Goal: Contribute content

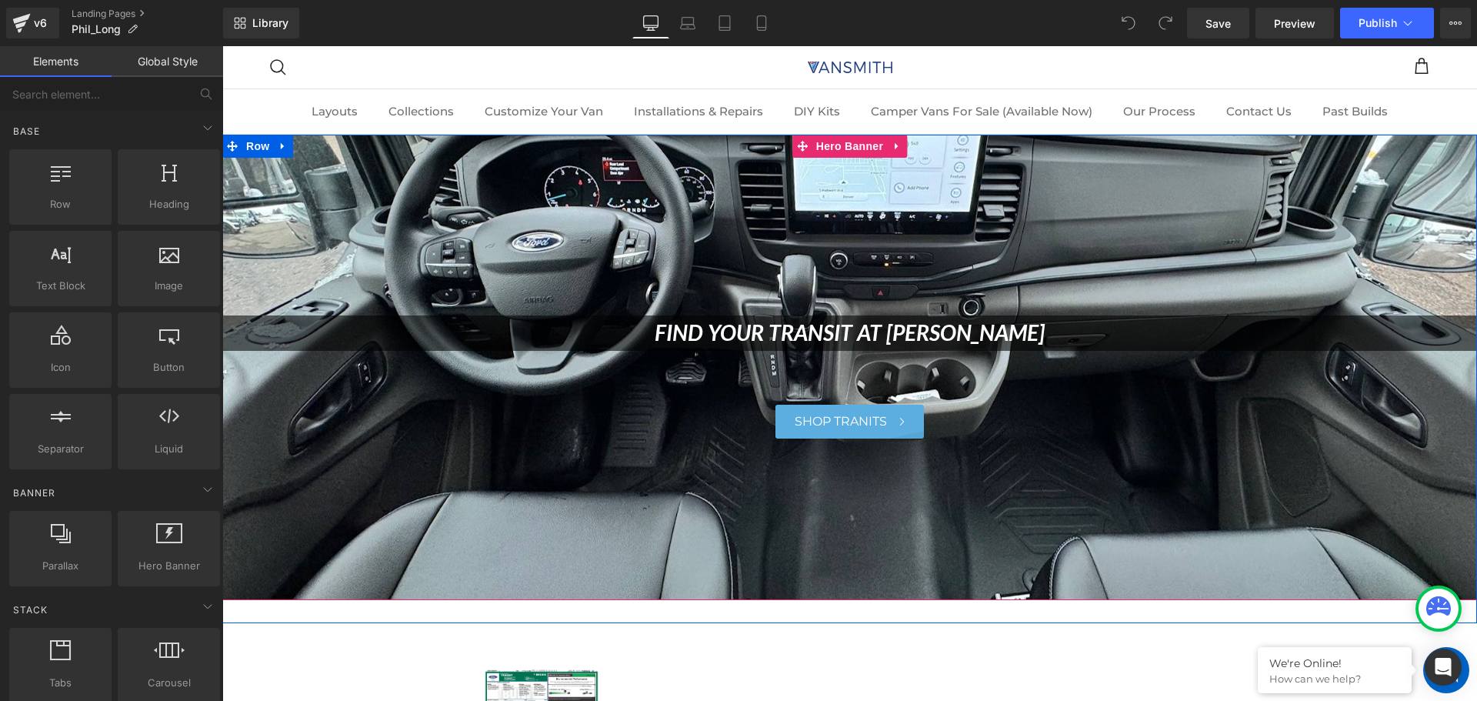
click at [575, 203] on div at bounding box center [849, 367] width 1255 height 465
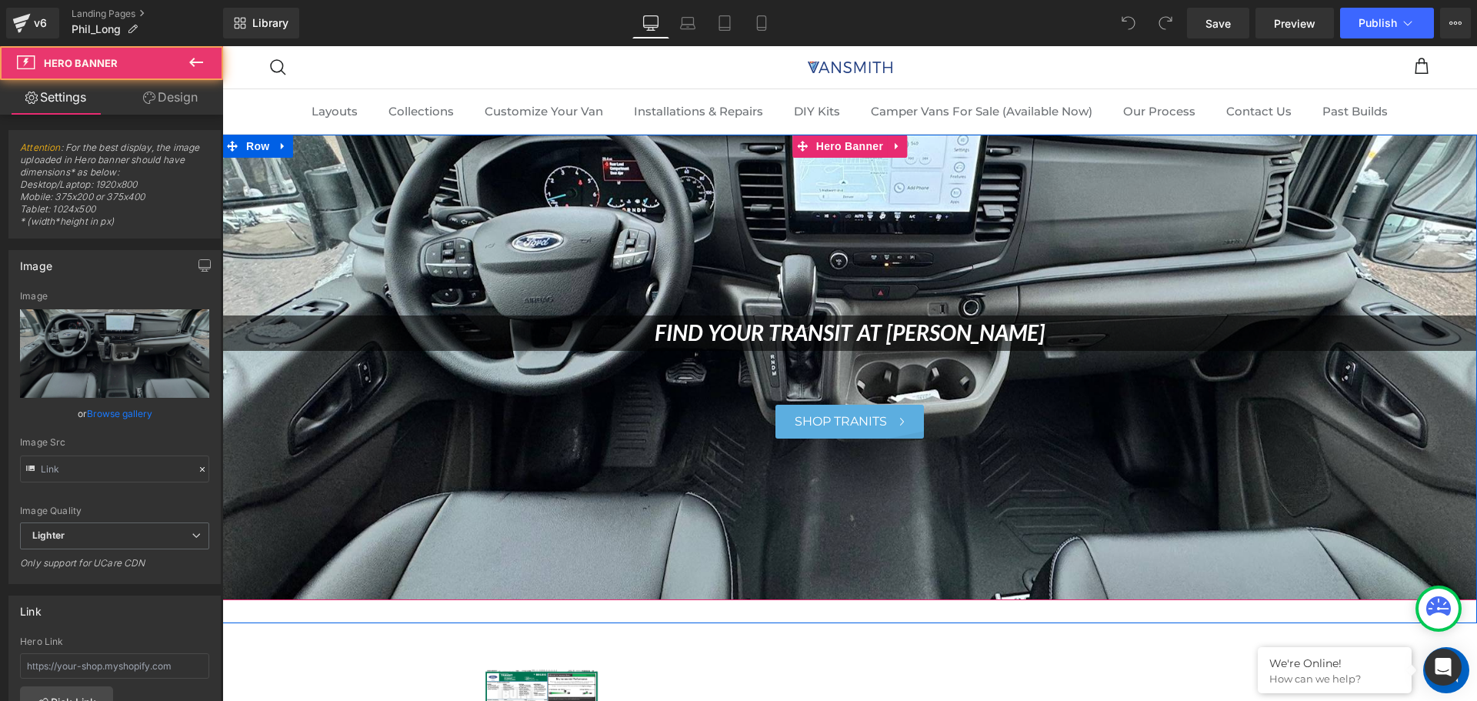
type input "[URL][DOMAIN_NAME]"
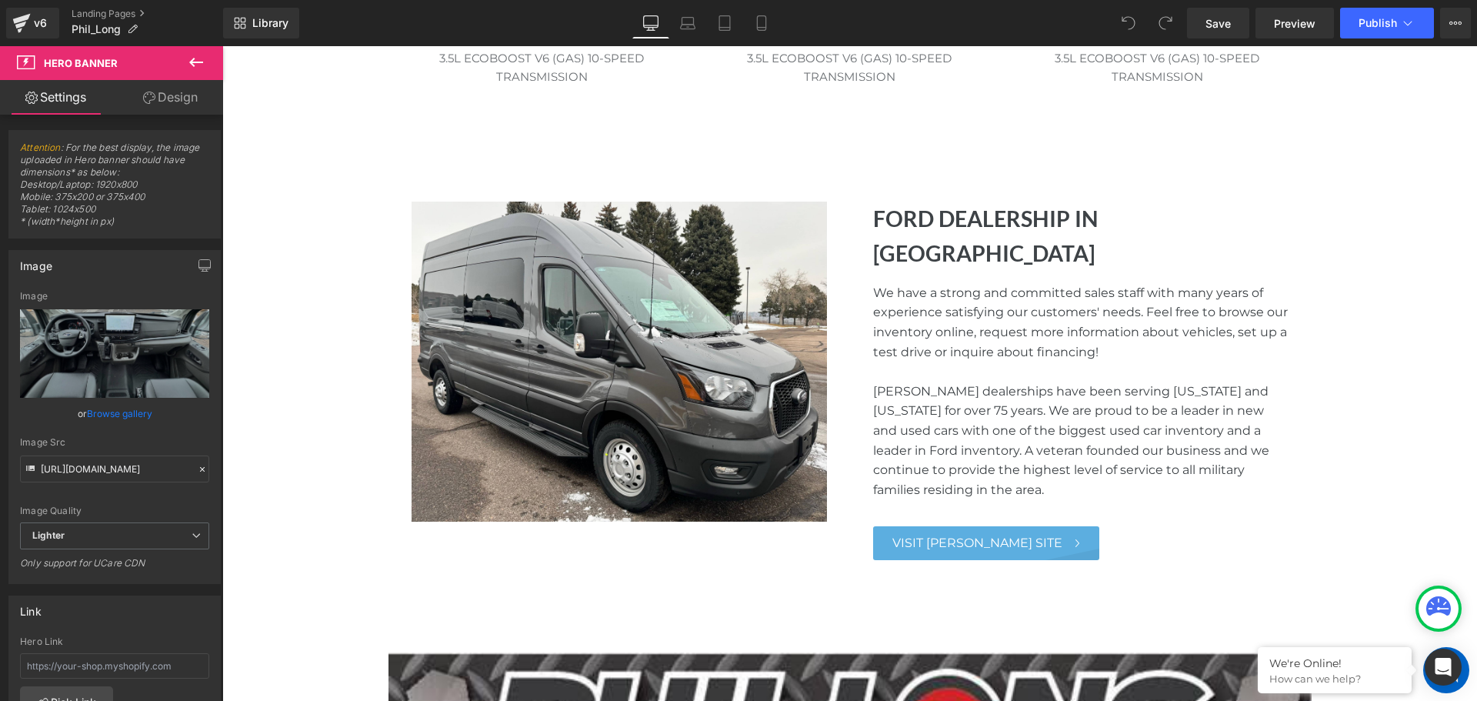
scroll to position [923, 0]
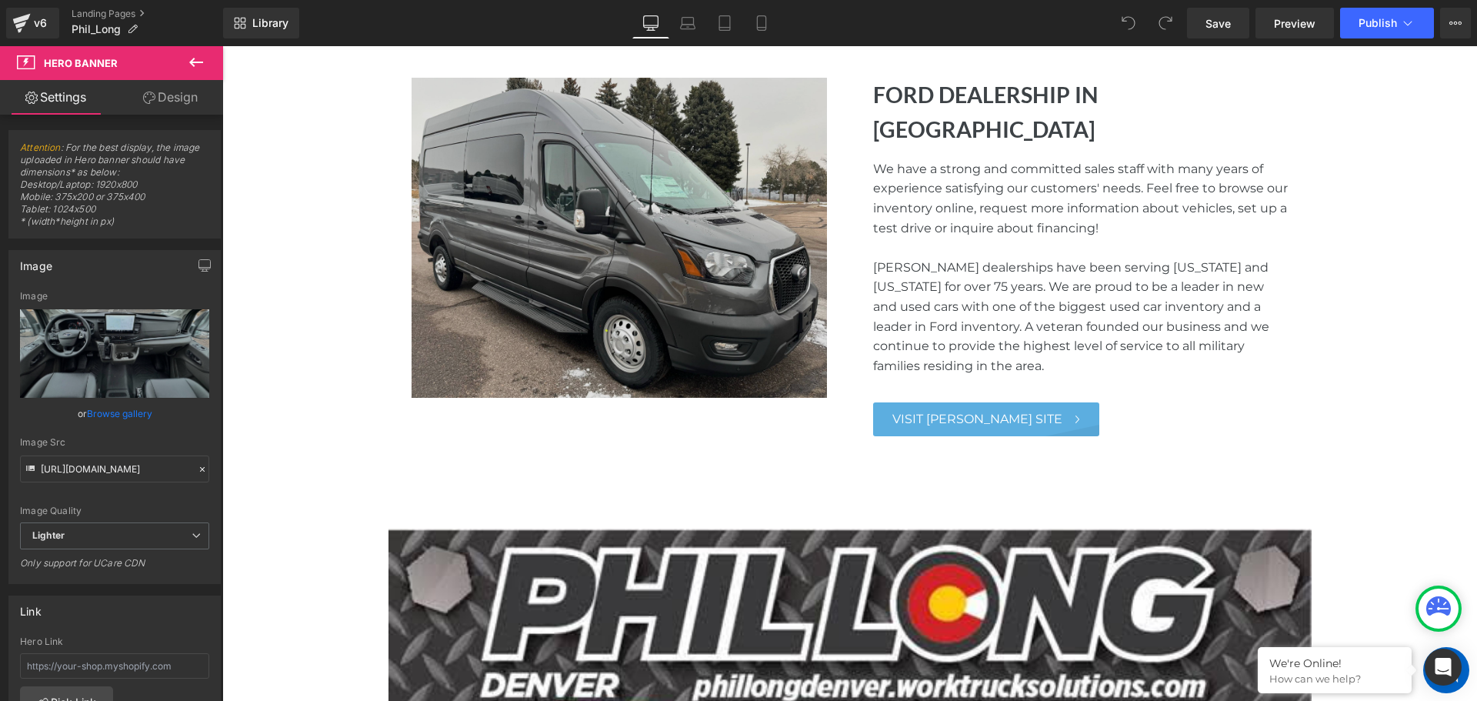
click at [692, 294] on img at bounding box center [619, 238] width 415 height 320
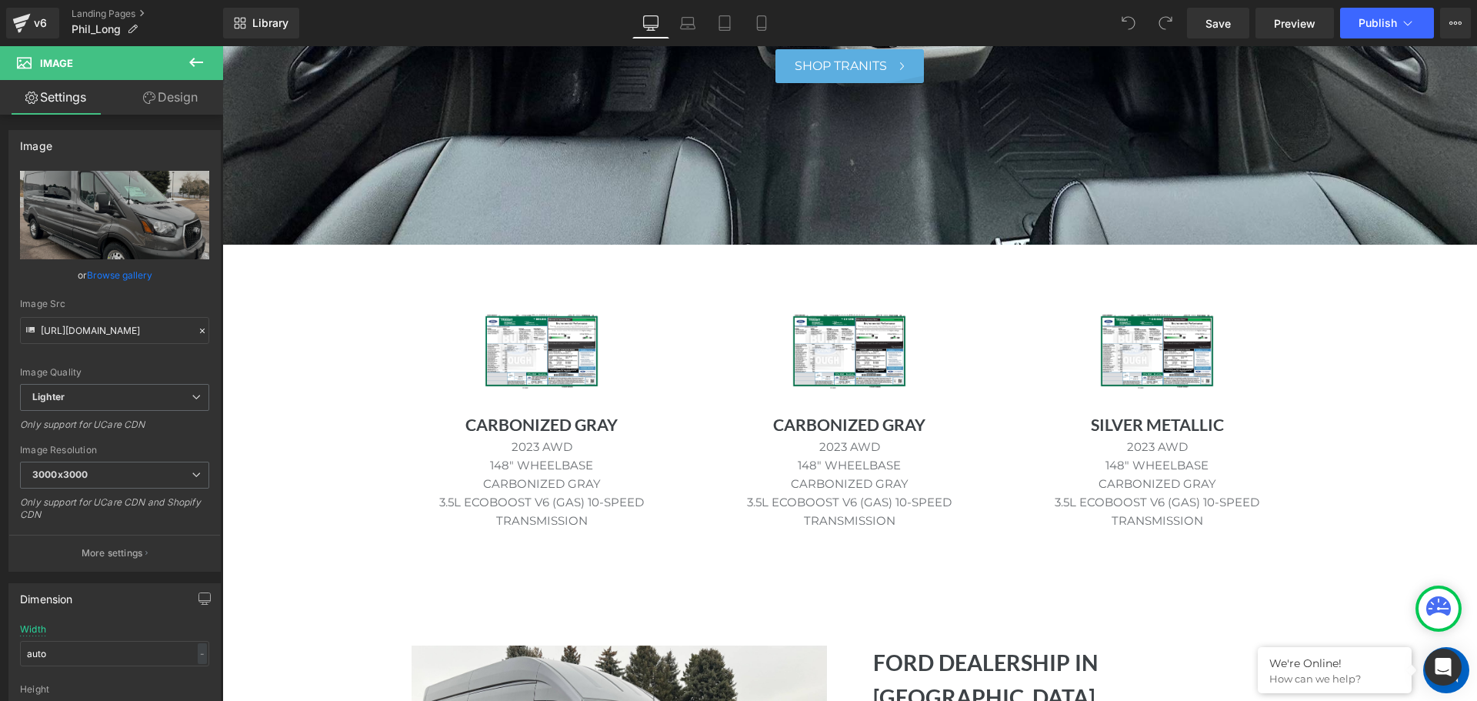
scroll to position [231, 0]
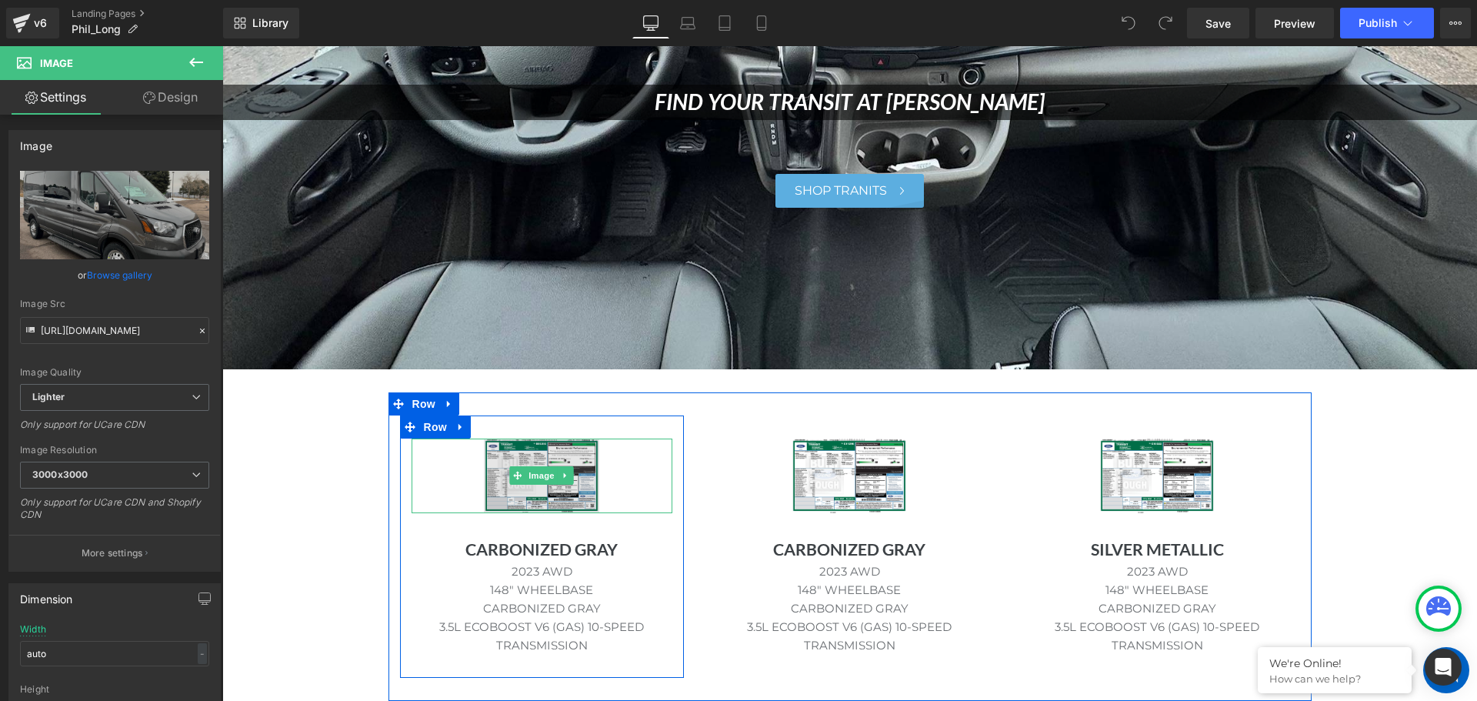
click at [546, 460] on img at bounding box center [541, 476] width 115 height 75
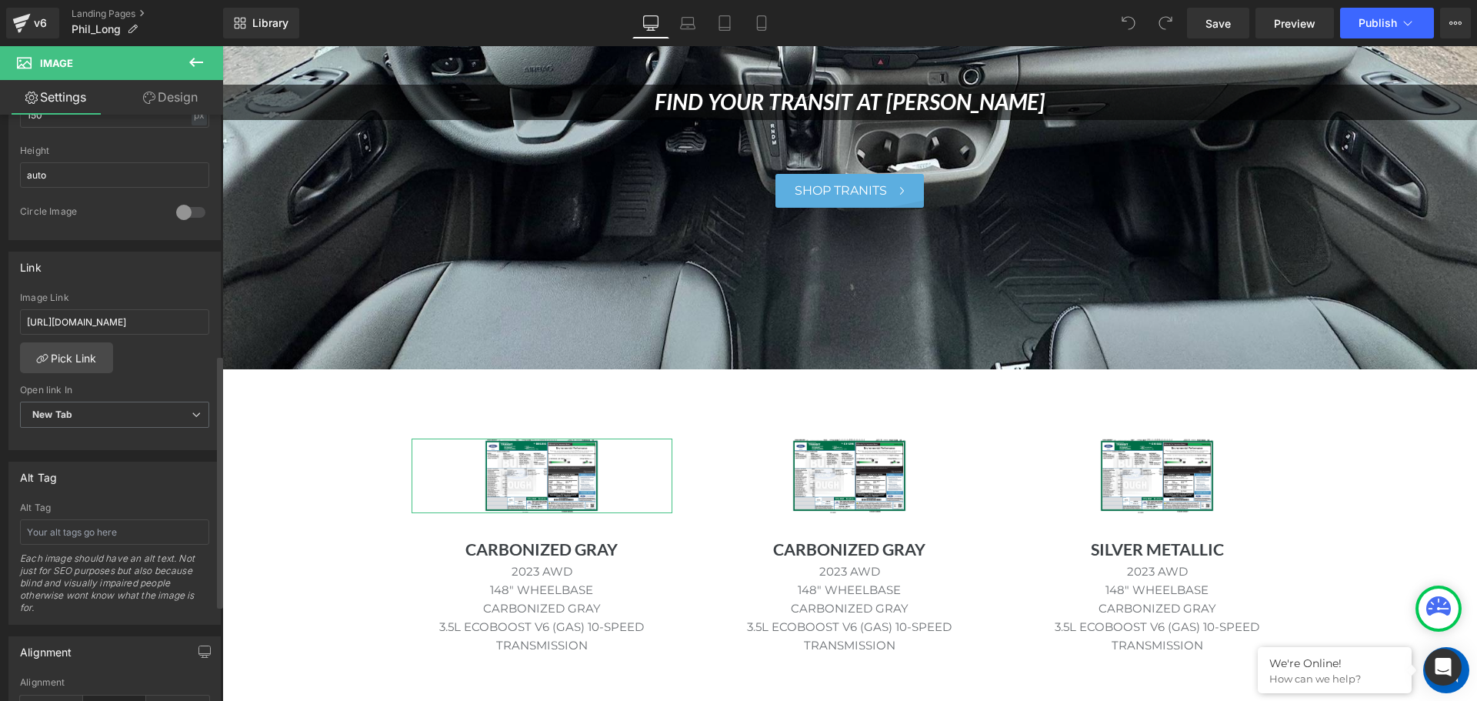
scroll to position [615, 0]
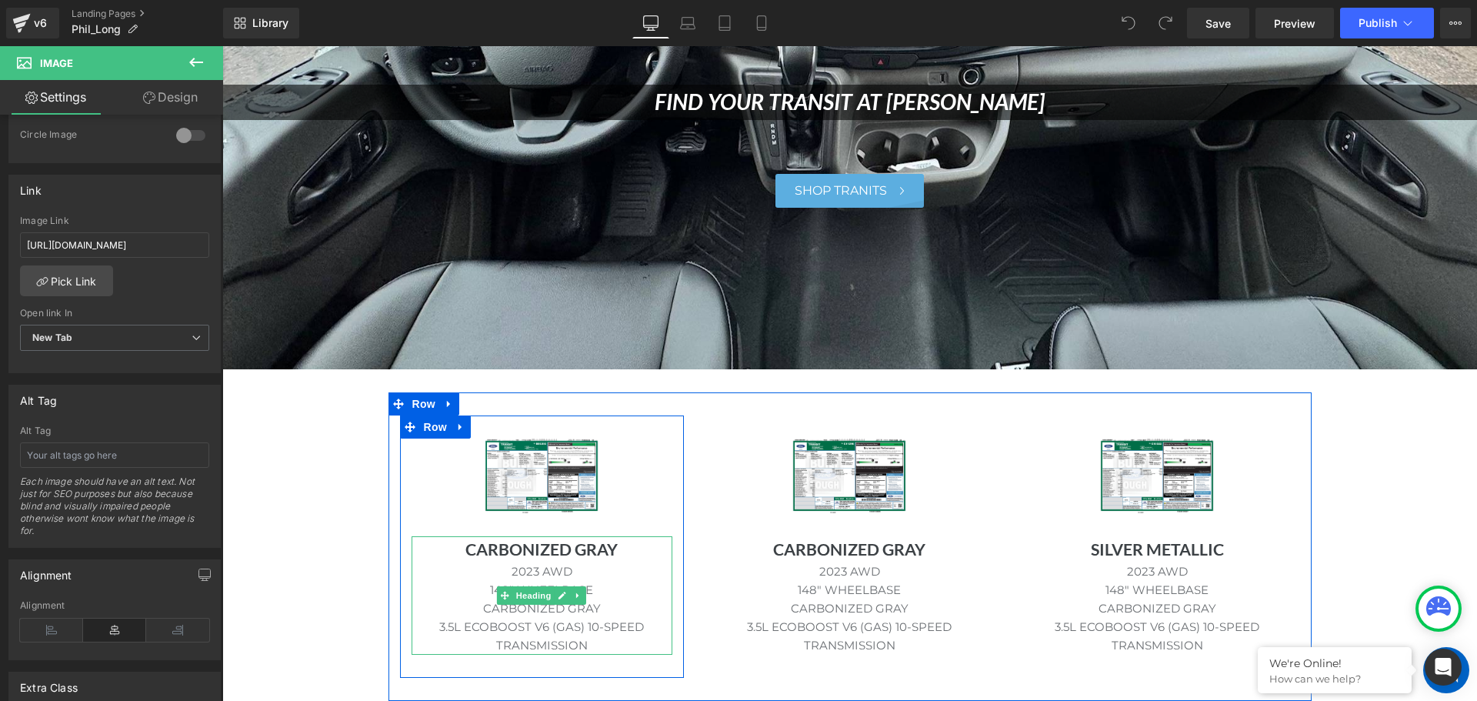
click at [493, 550] on h1 "CARBONIZED GRAY" at bounding box center [543, 549] width 262 height 26
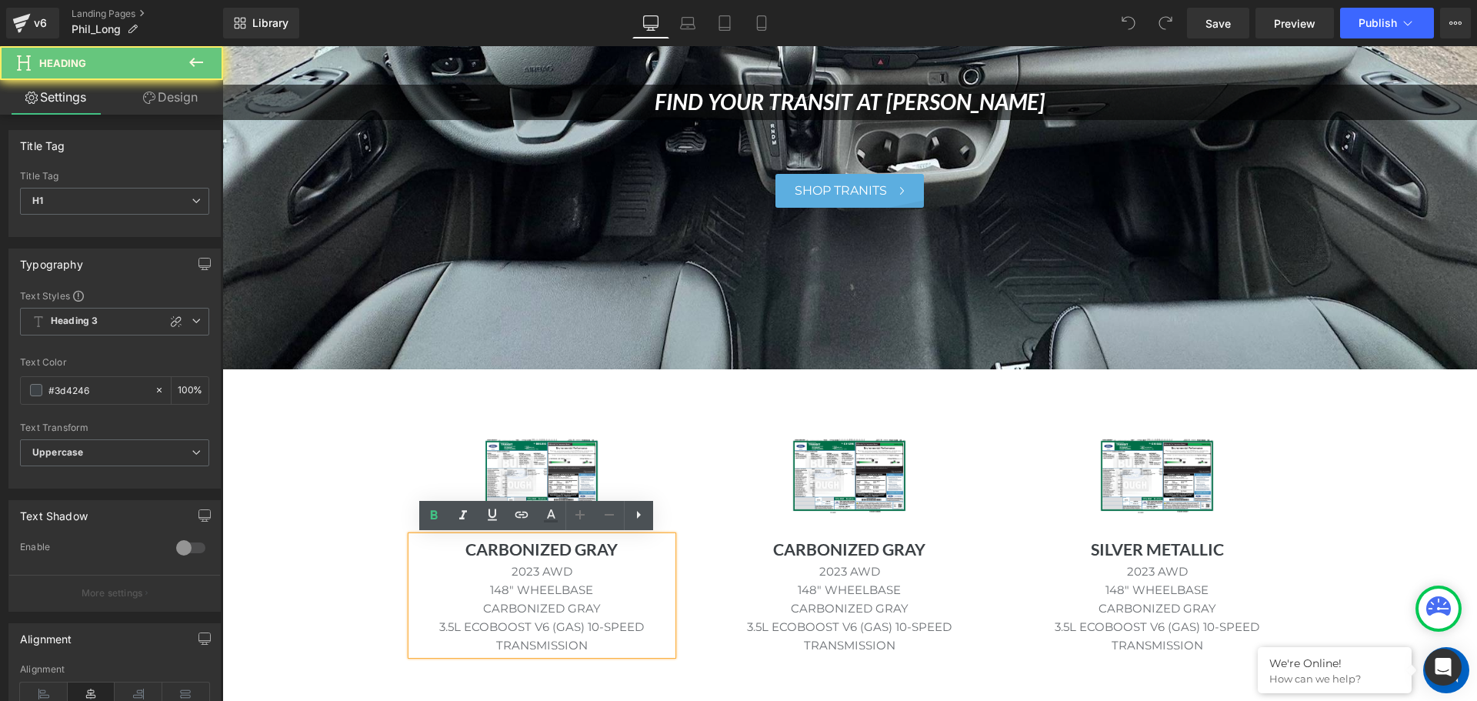
click at [493, 550] on h1 "CARBONIZED GRAY" at bounding box center [543, 549] width 262 height 26
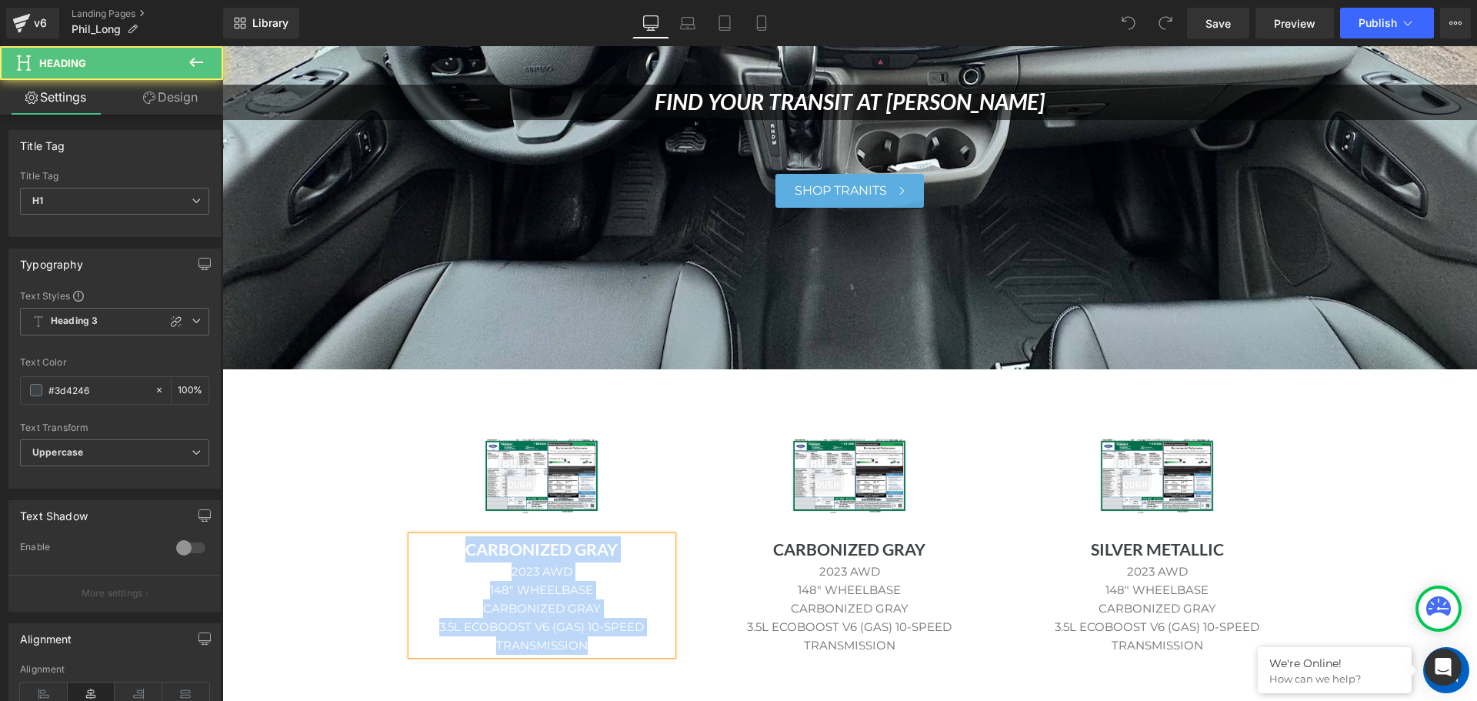
click at [460, 549] on h1 "CARBONIZED GRAY" at bounding box center [543, 549] width 262 height 26
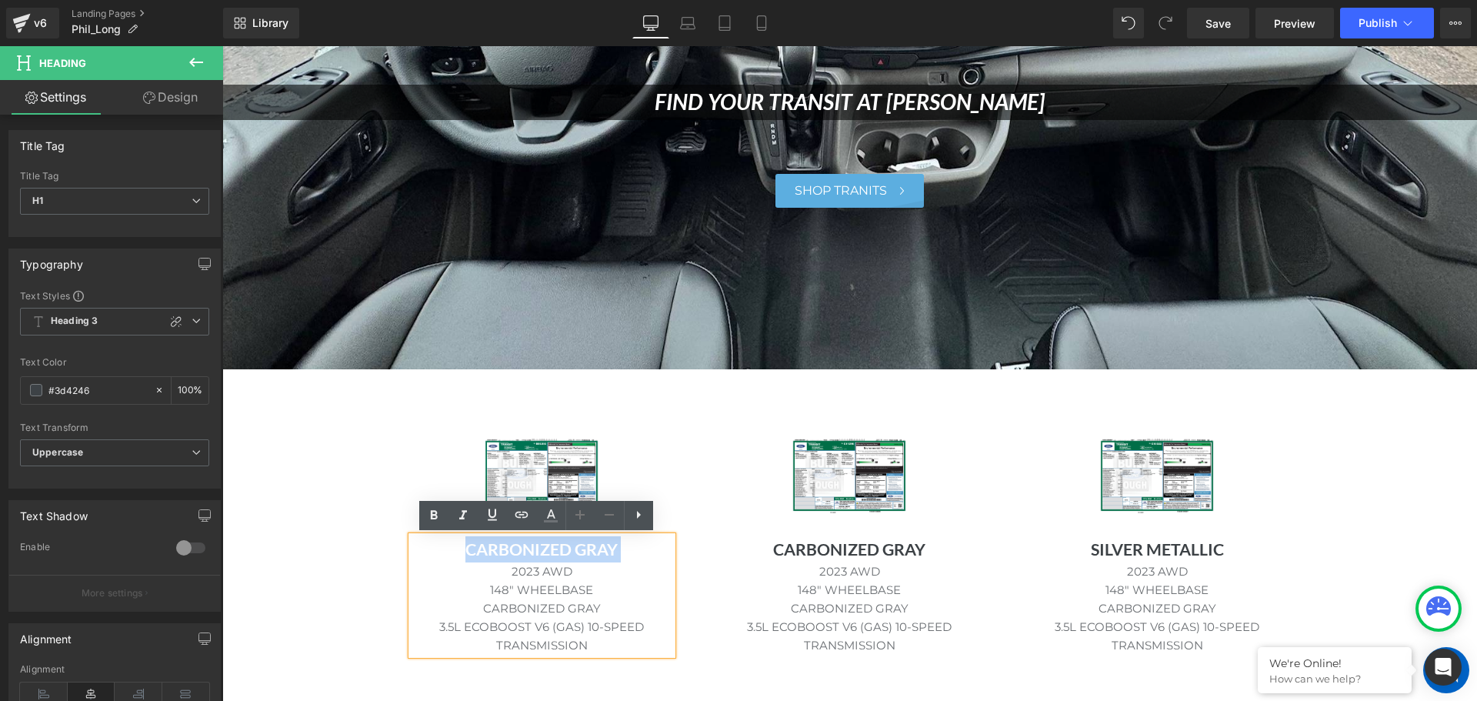
drag, startPoint x: 460, startPoint y: 549, endPoint x: 620, endPoint y: 557, distance: 160.2
click at [620, 557] on h1 "CARBONIZED GRAY" at bounding box center [543, 549] width 262 height 26
copy h1 "CARBONIZED GRAY"
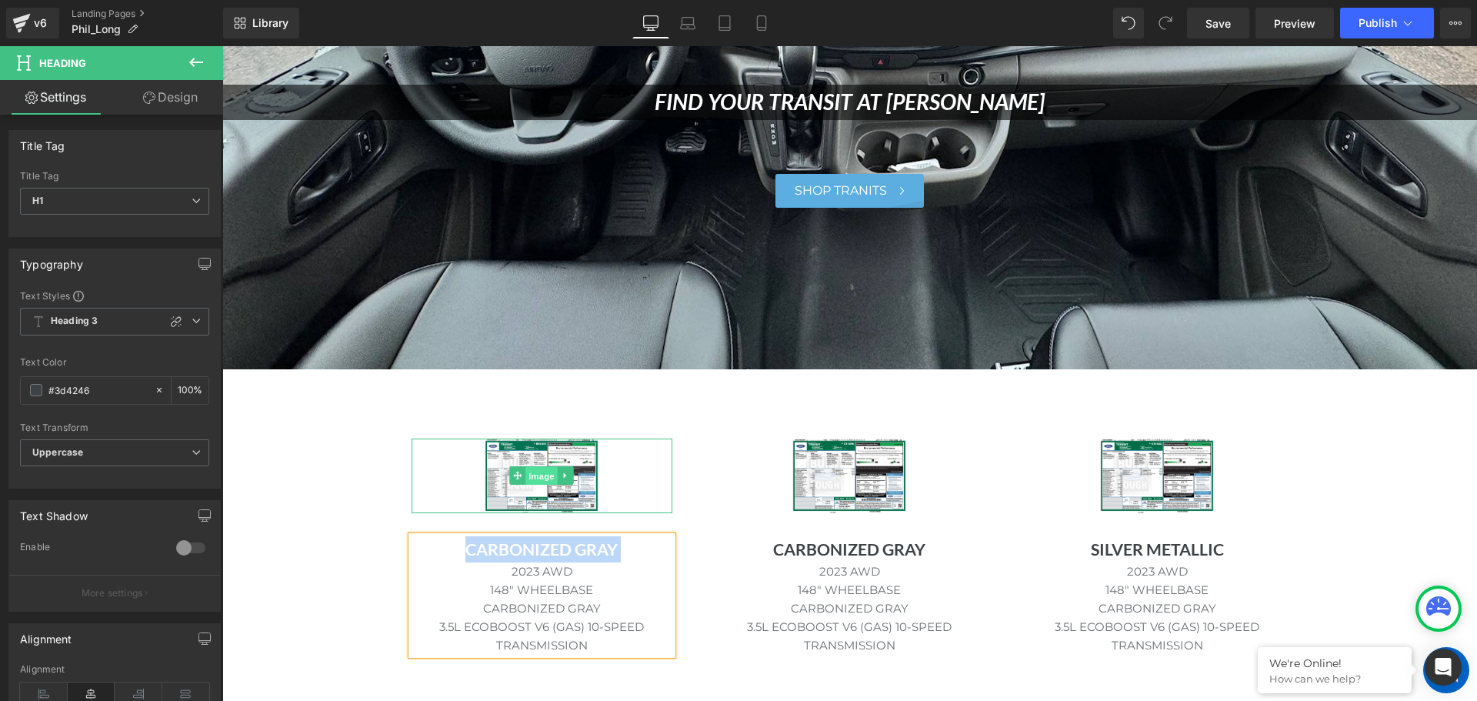
click at [526, 479] on span "Image" at bounding box center [542, 476] width 32 height 18
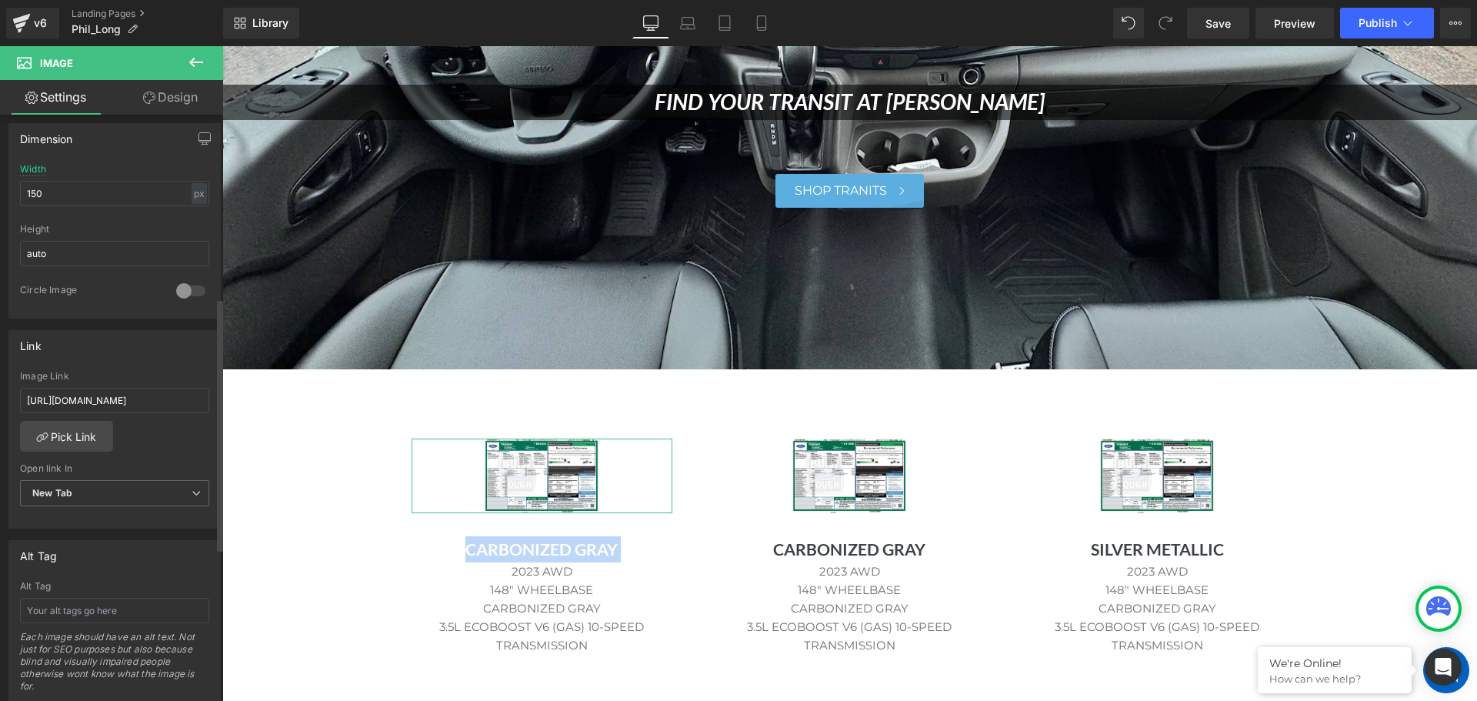
scroll to position [462, 0]
click at [105, 615] on input "text" at bounding box center [114, 608] width 189 height 25
paste input "CARBONIZED GRAY"
type input "CARBONIZED GRAY"
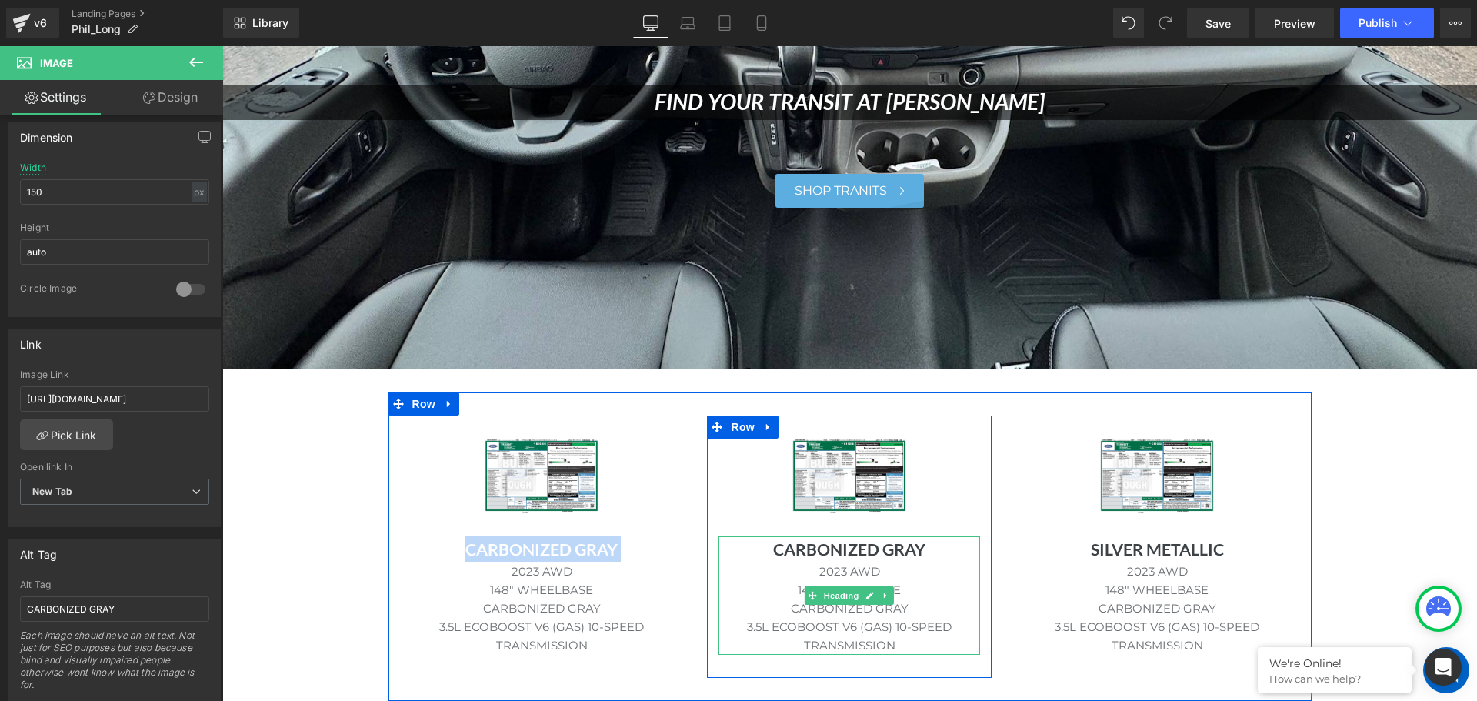
click at [842, 549] on h1 "CARBONIZED GRAY" at bounding box center [850, 549] width 262 height 26
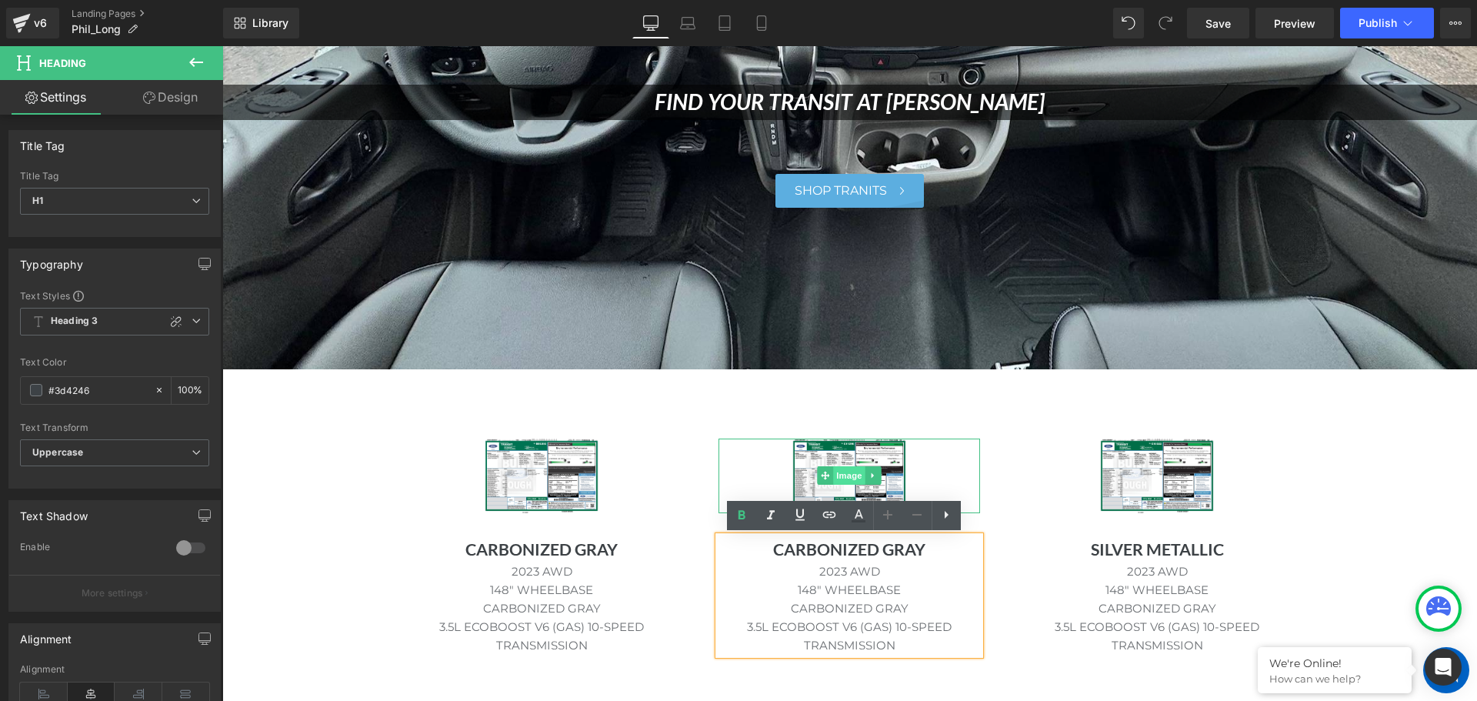
click at [846, 471] on span "Image" at bounding box center [850, 475] width 32 height 18
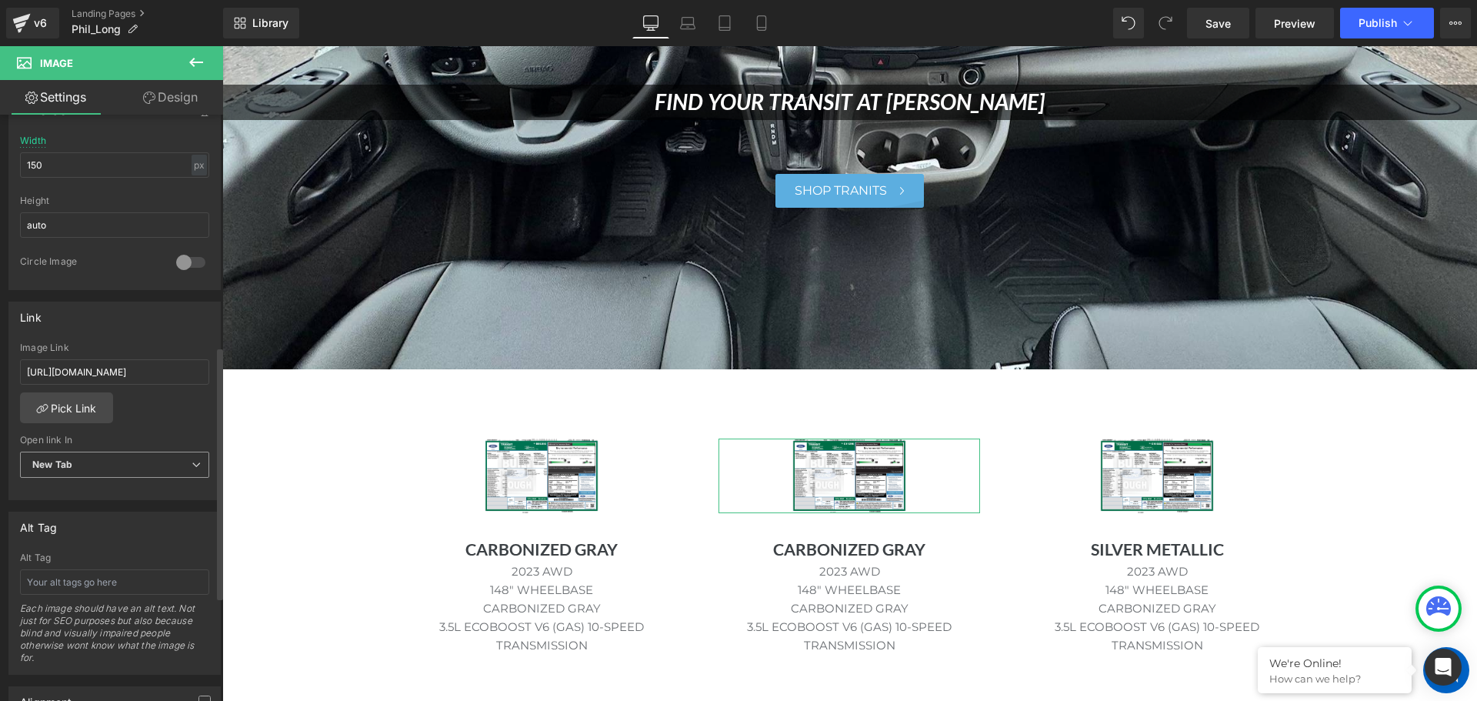
scroll to position [539, 0]
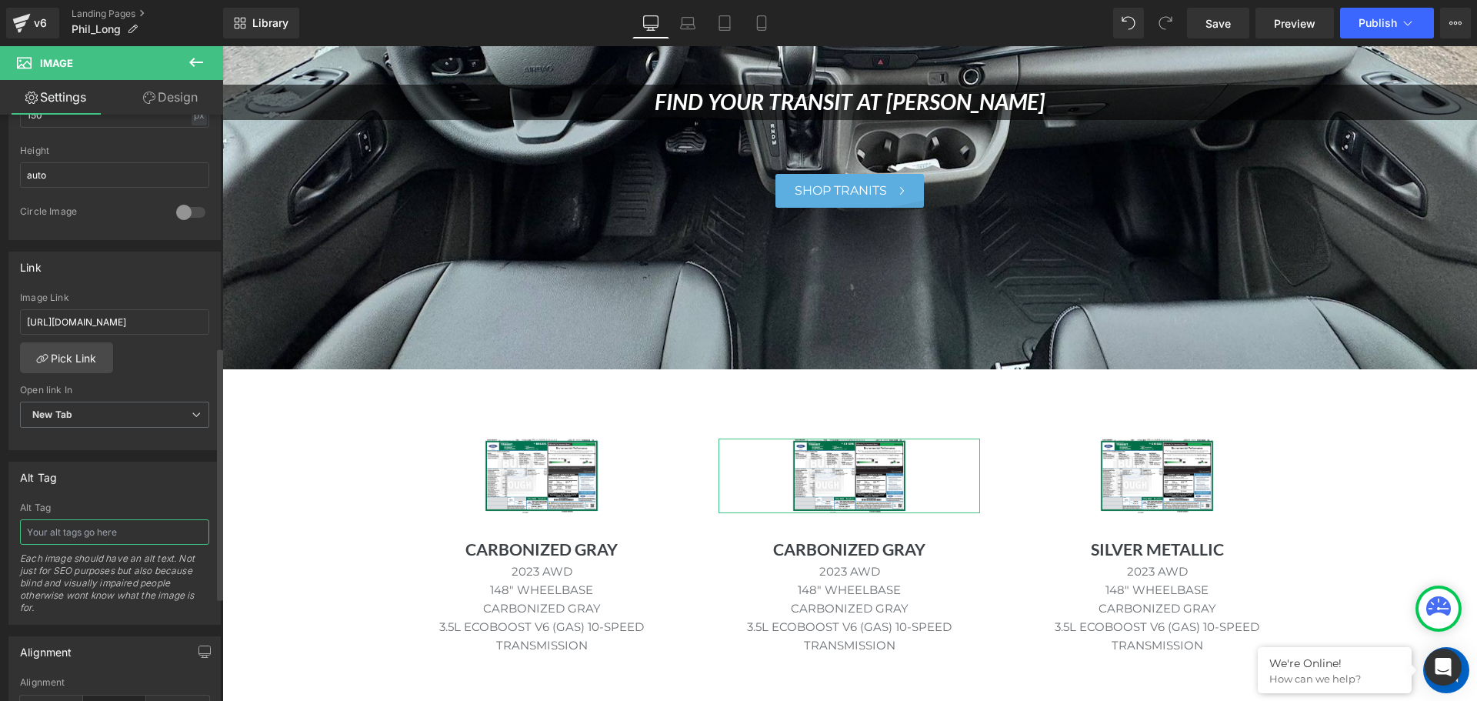
click at [83, 542] on input "text" at bounding box center [114, 531] width 189 height 25
paste input "CARBONIZED GRAY"
type input "CARBONIZED GRAY"
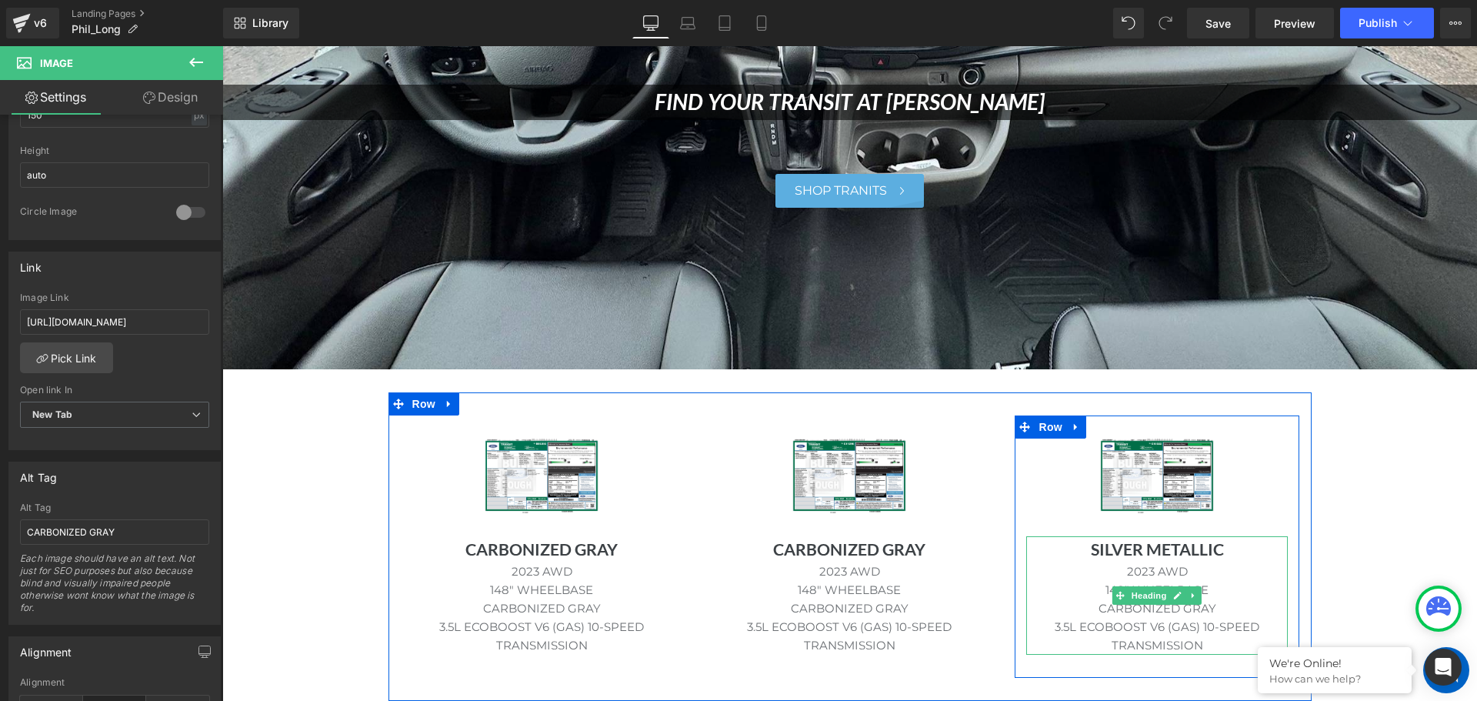
click at [1153, 547] on h1 "SILVER METALLIC" at bounding box center [1157, 549] width 262 height 26
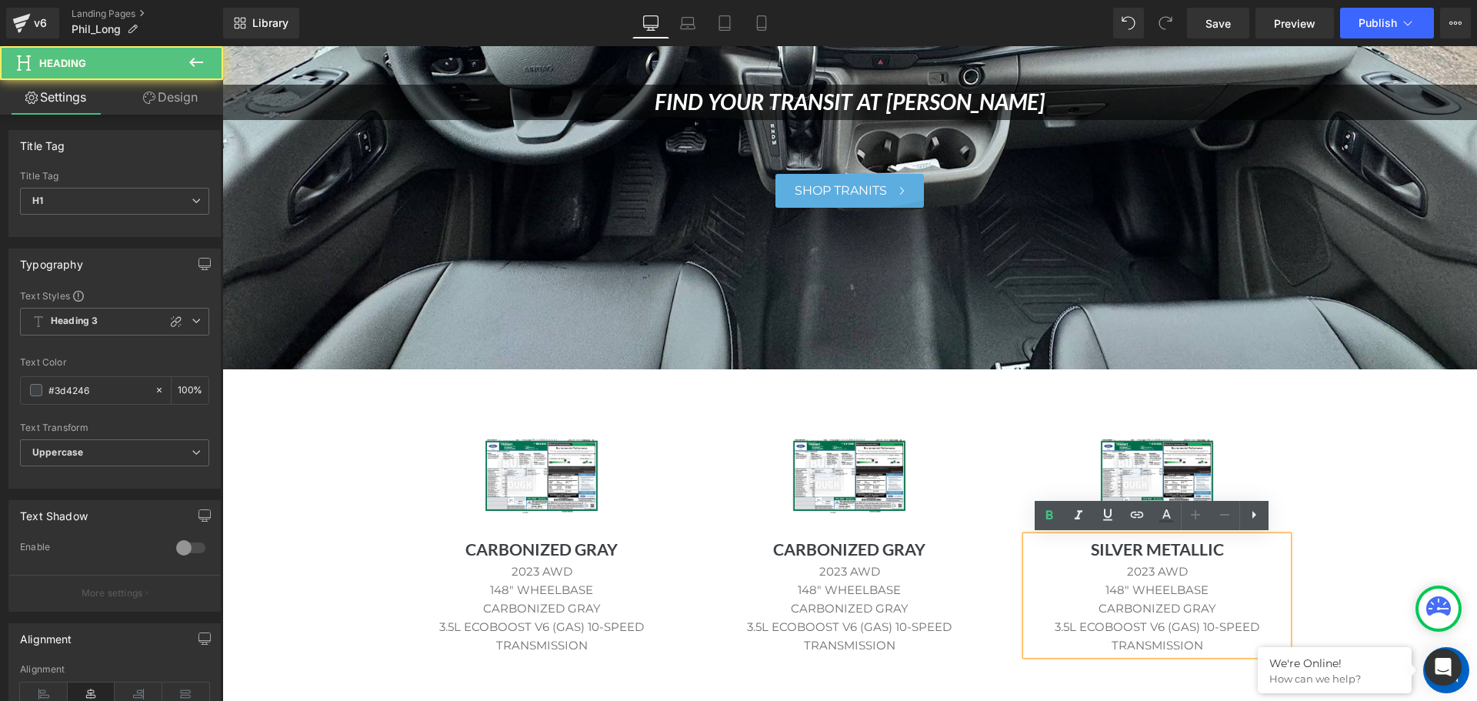
click at [1153, 547] on h1 "SILVER METALLIC" at bounding box center [1157, 549] width 262 height 26
drag, startPoint x: 1086, startPoint y: 548, endPoint x: 1220, endPoint y: 550, distance: 133.9
click at [1220, 550] on h1 "SILVER METALLIC" at bounding box center [1157, 549] width 262 height 26
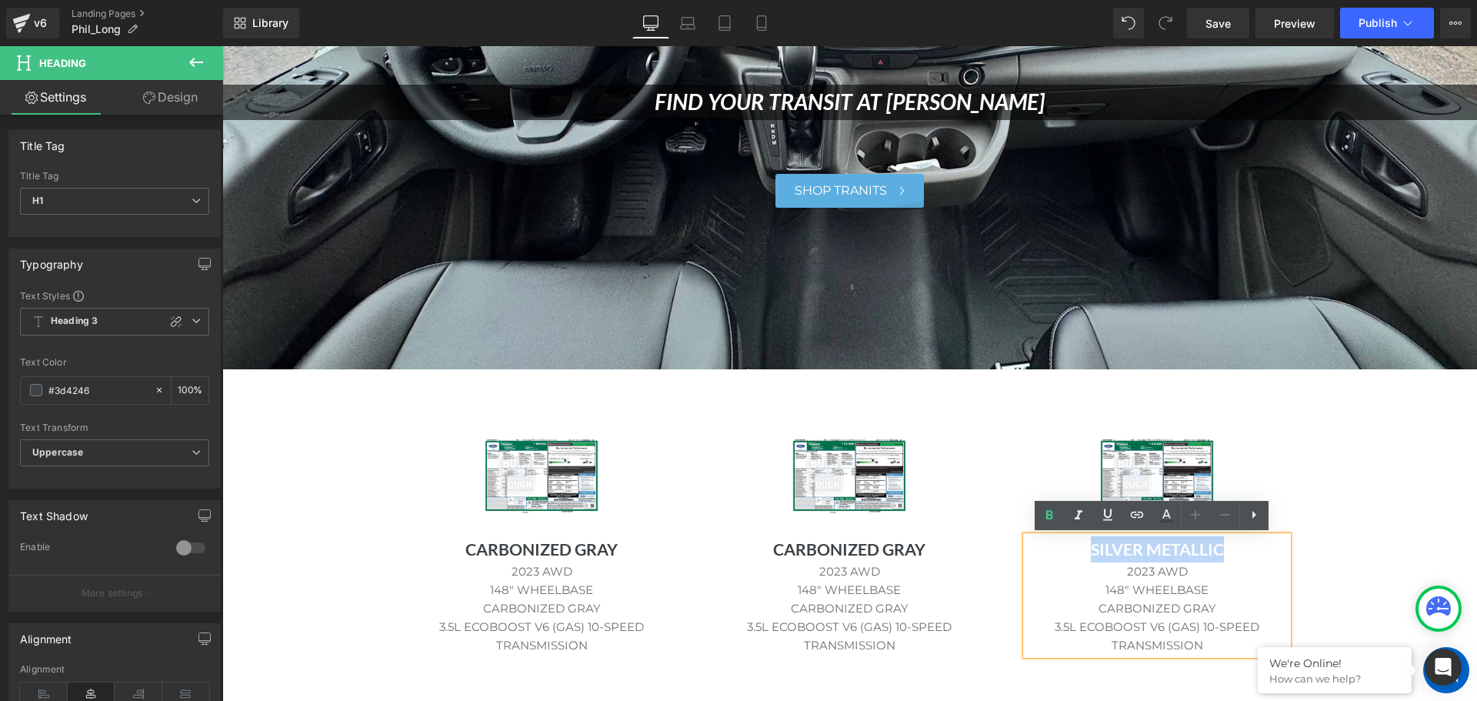
copy h1 "SILVER METALLIC"
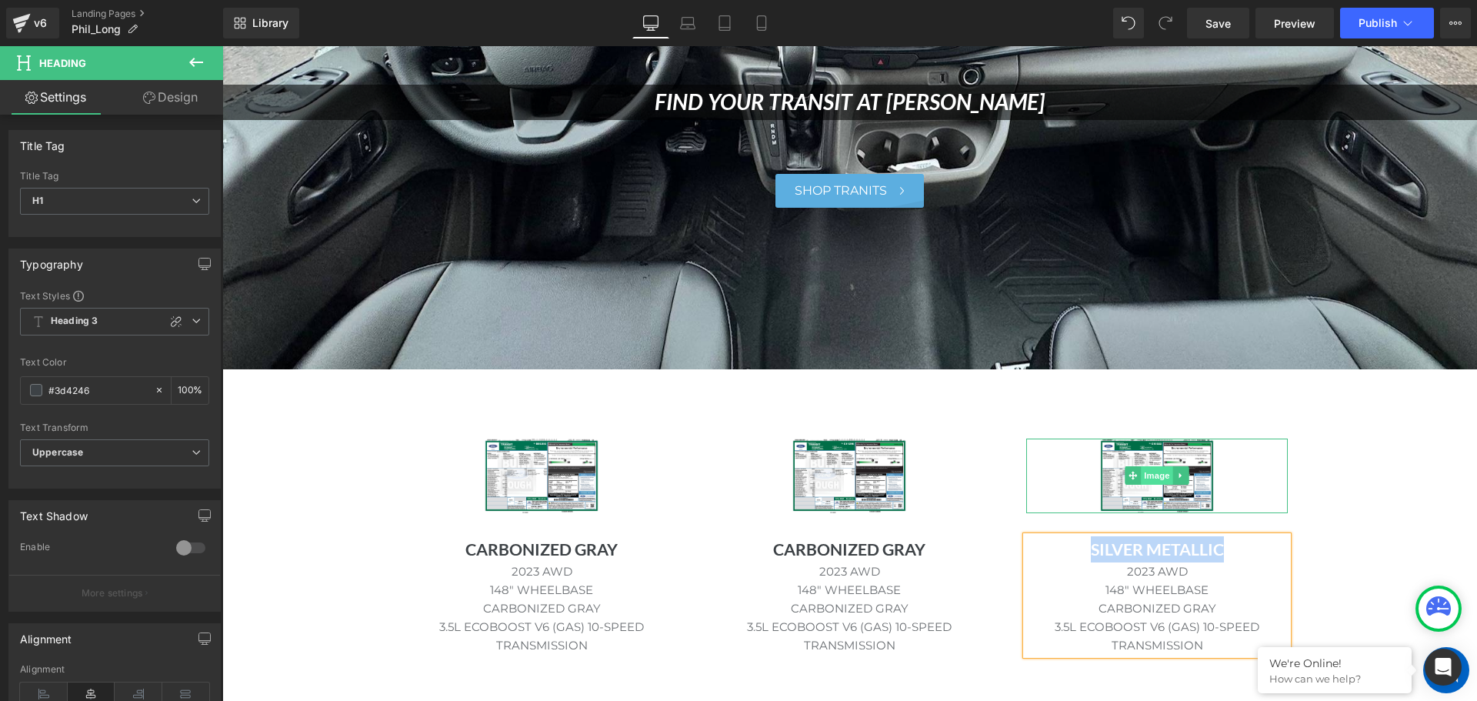
click at [1147, 469] on span "Image" at bounding box center [1158, 475] width 32 height 18
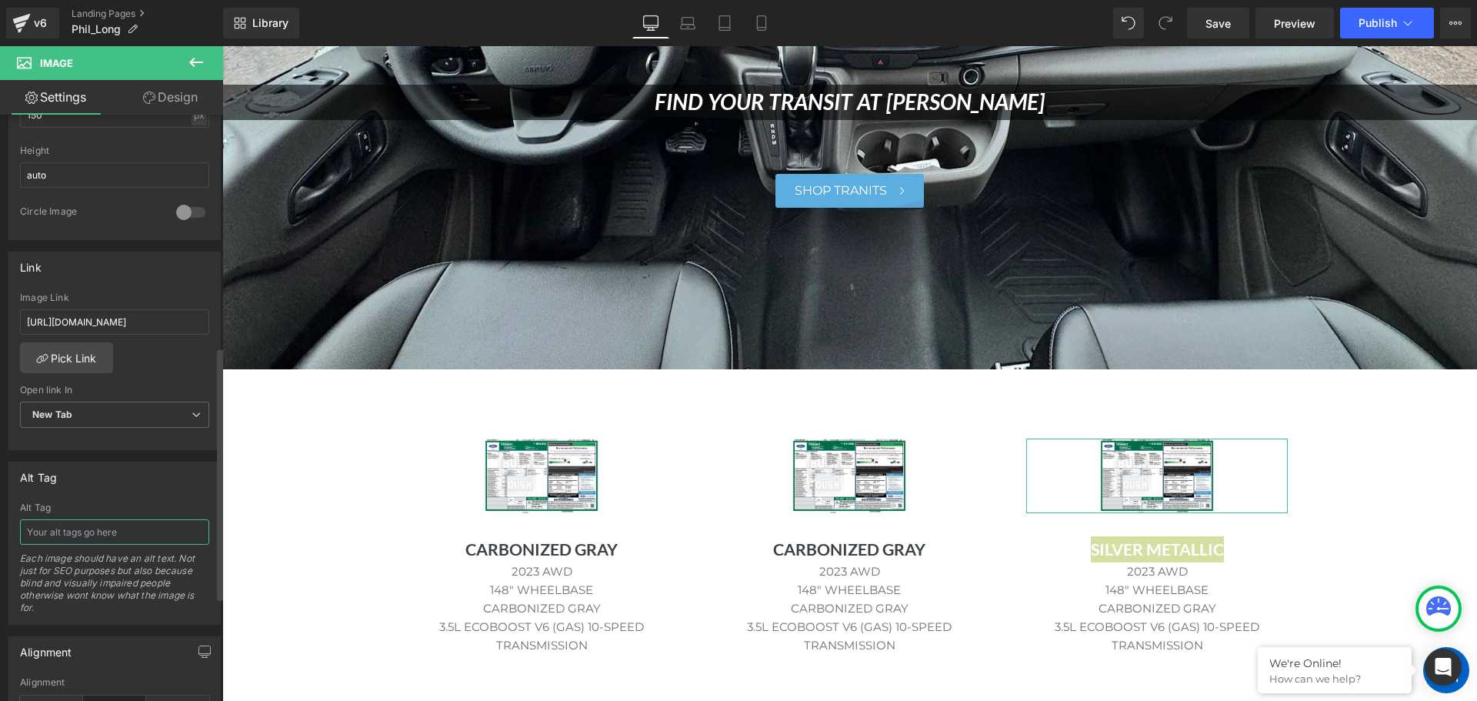
click at [88, 529] on input "text" at bounding box center [114, 531] width 189 height 25
paste input "SILVER METALLIC"
type input "SILVER METALLIC"
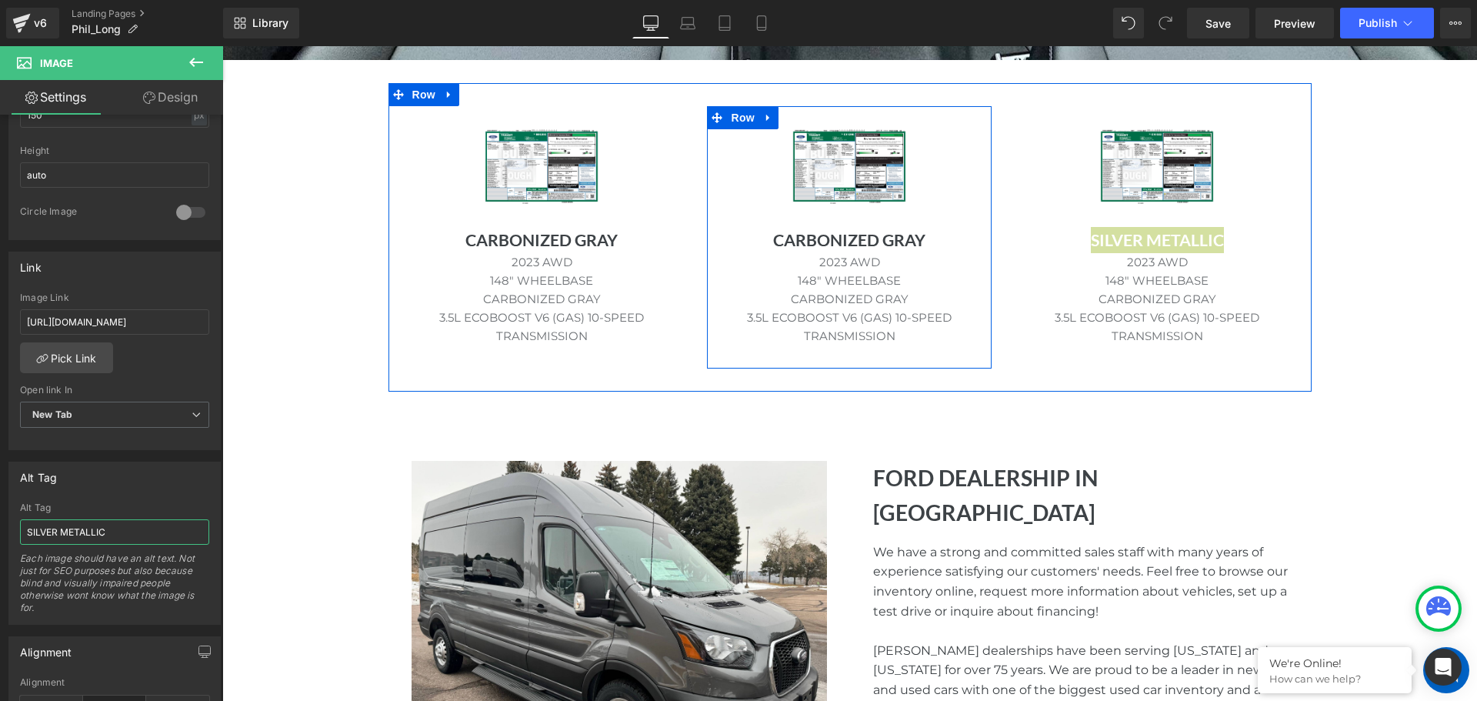
scroll to position [615, 0]
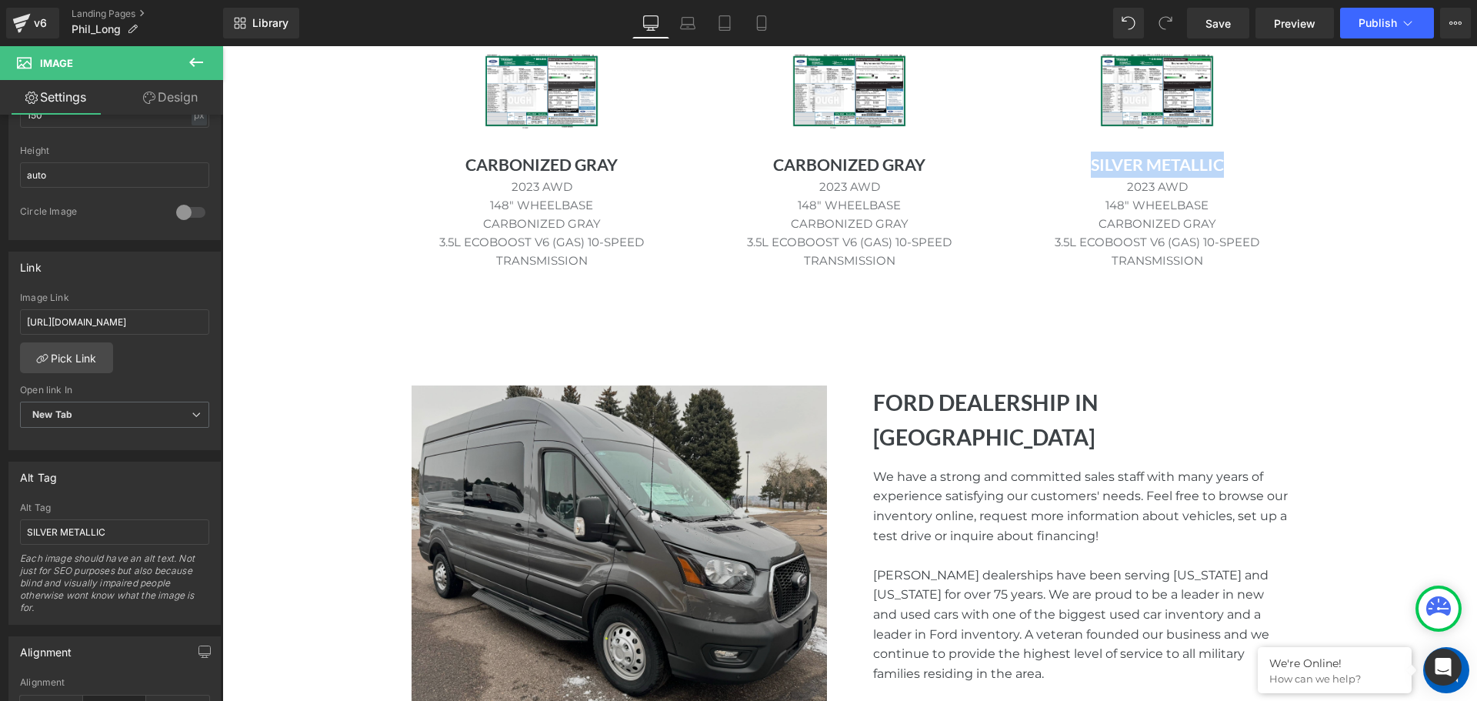
click at [675, 497] on img at bounding box center [619, 545] width 415 height 320
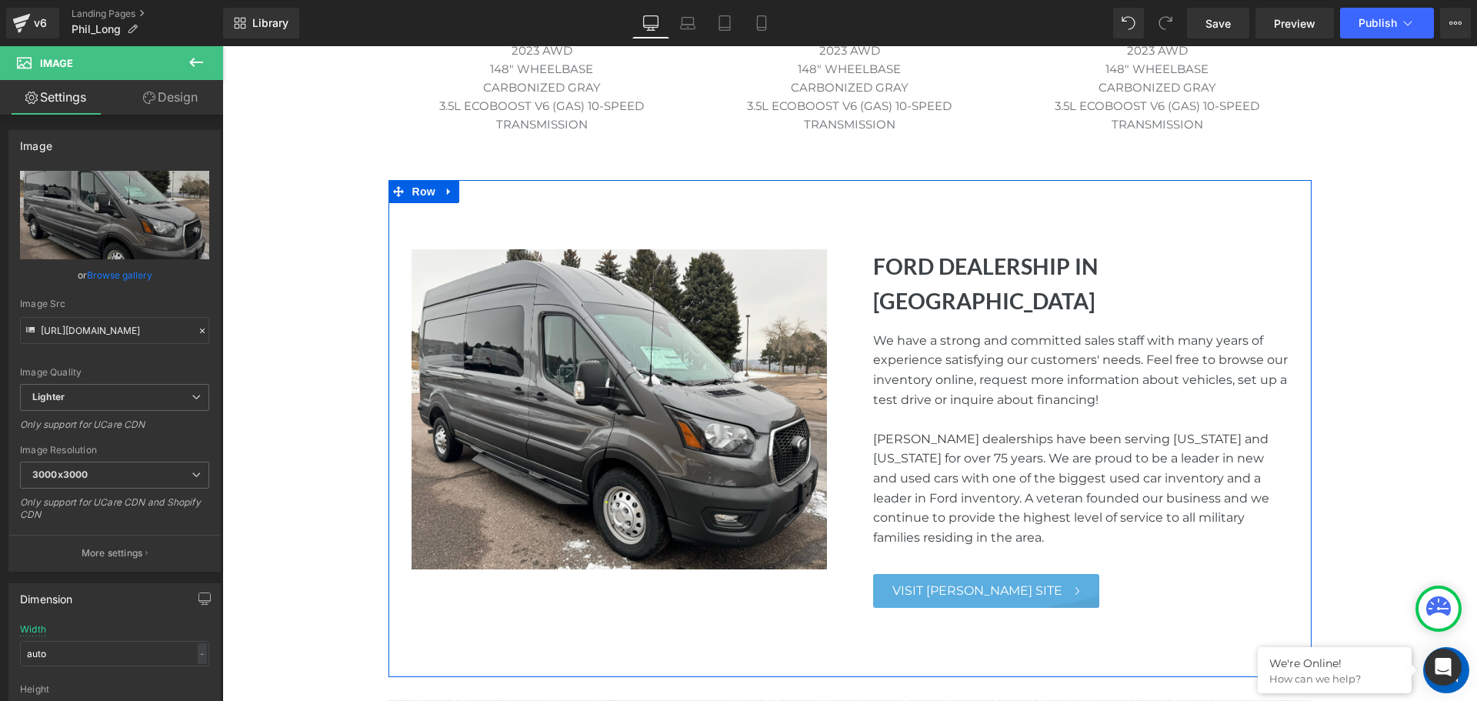
scroll to position [769, 0]
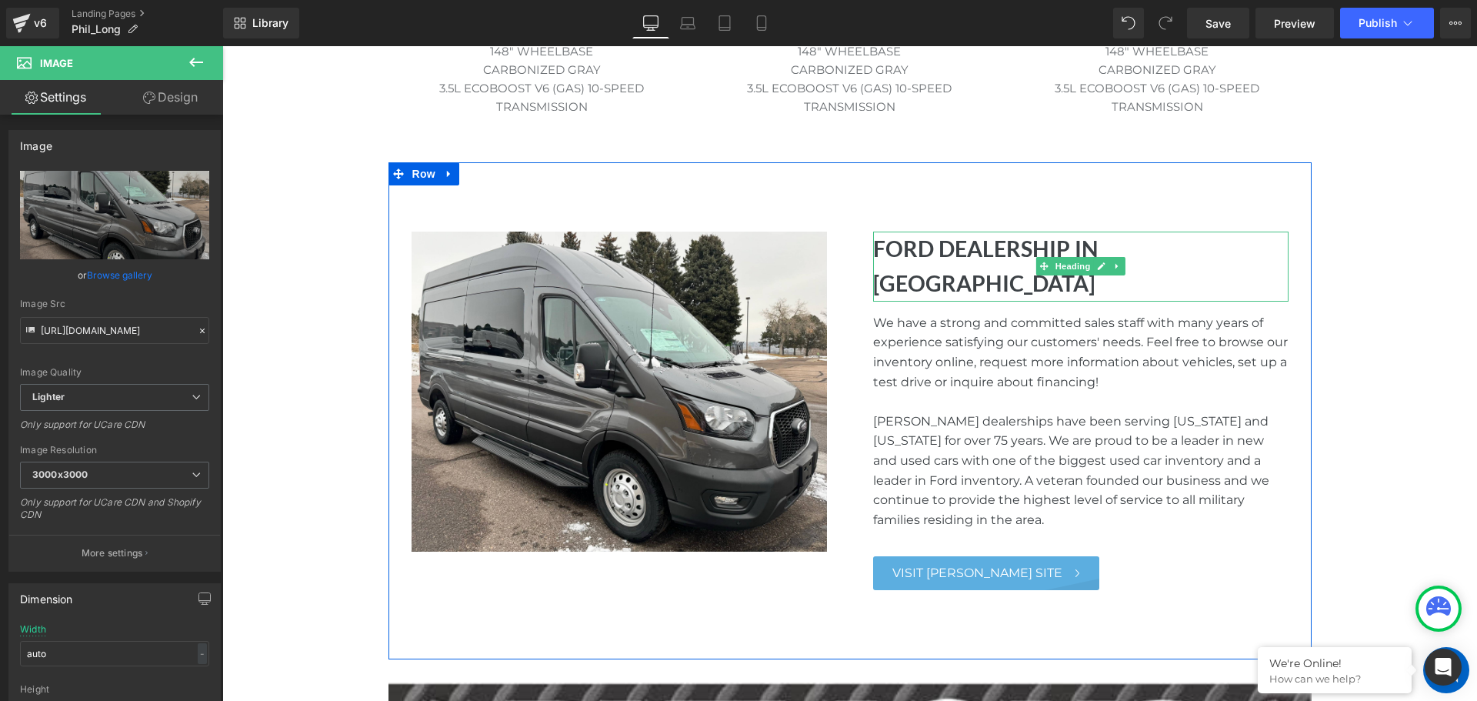
click at [998, 249] on h1 "Ford Dealership in [GEOGRAPHIC_DATA]" at bounding box center [1080, 267] width 415 height 70
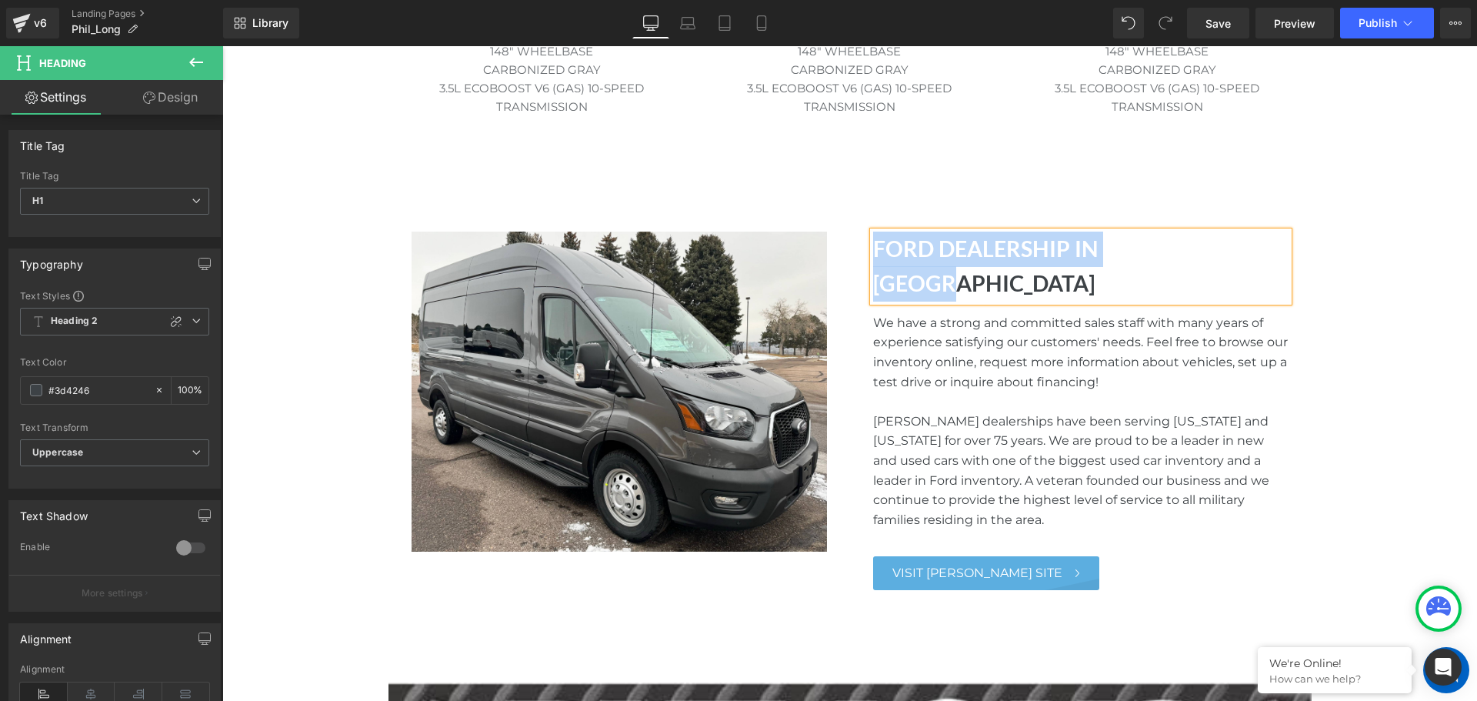
copy h1 "Ford Dealership in [GEOGRAPHIC_DATA]"
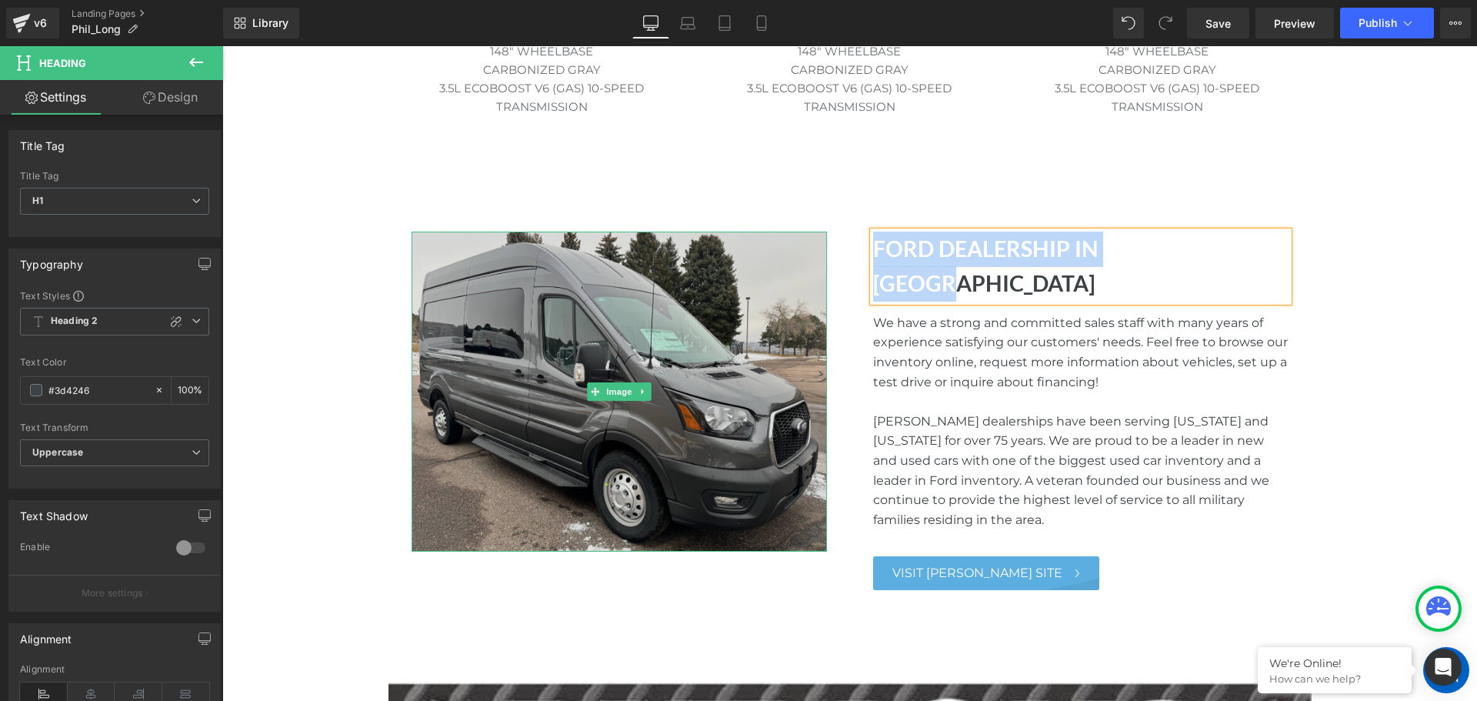
click at [542, 325] on img at bounding box center [619, 392] width 415 height 320
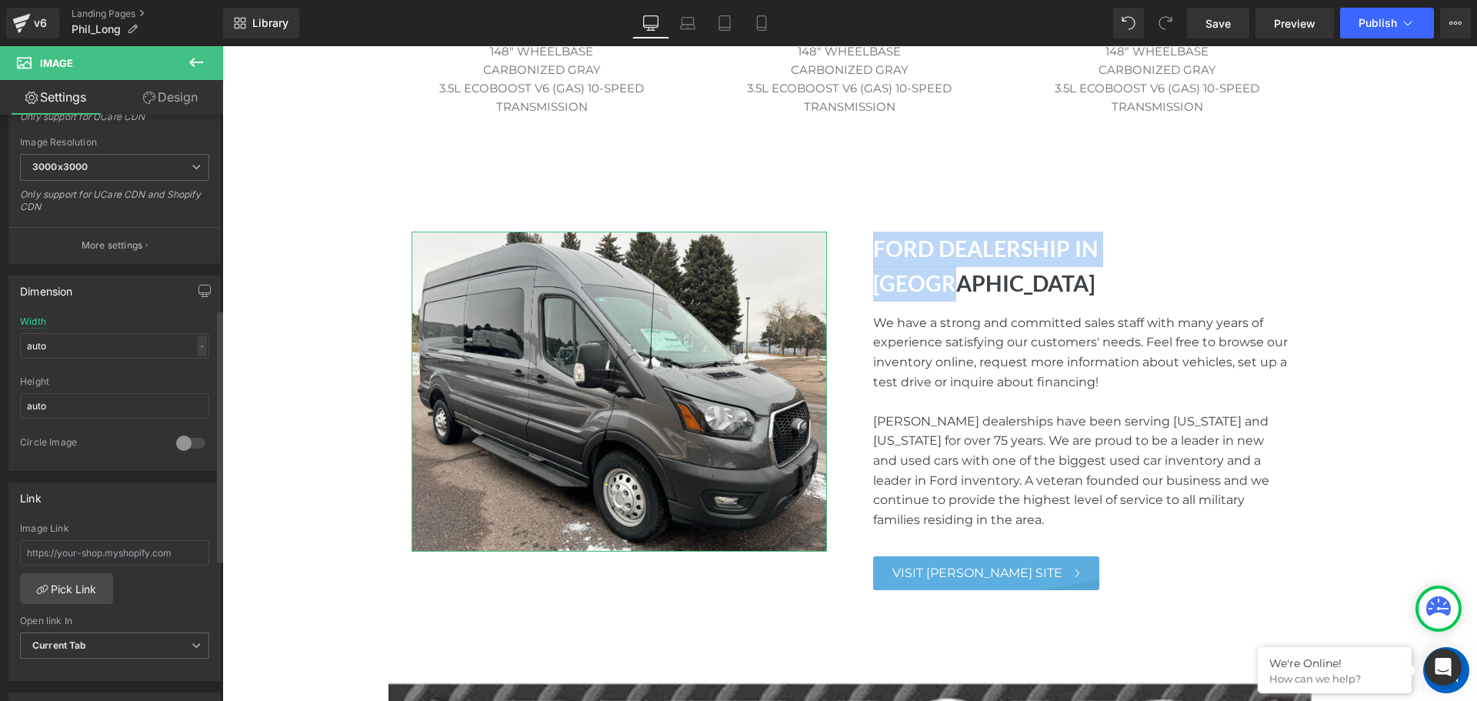
scroll to position [615, 0]
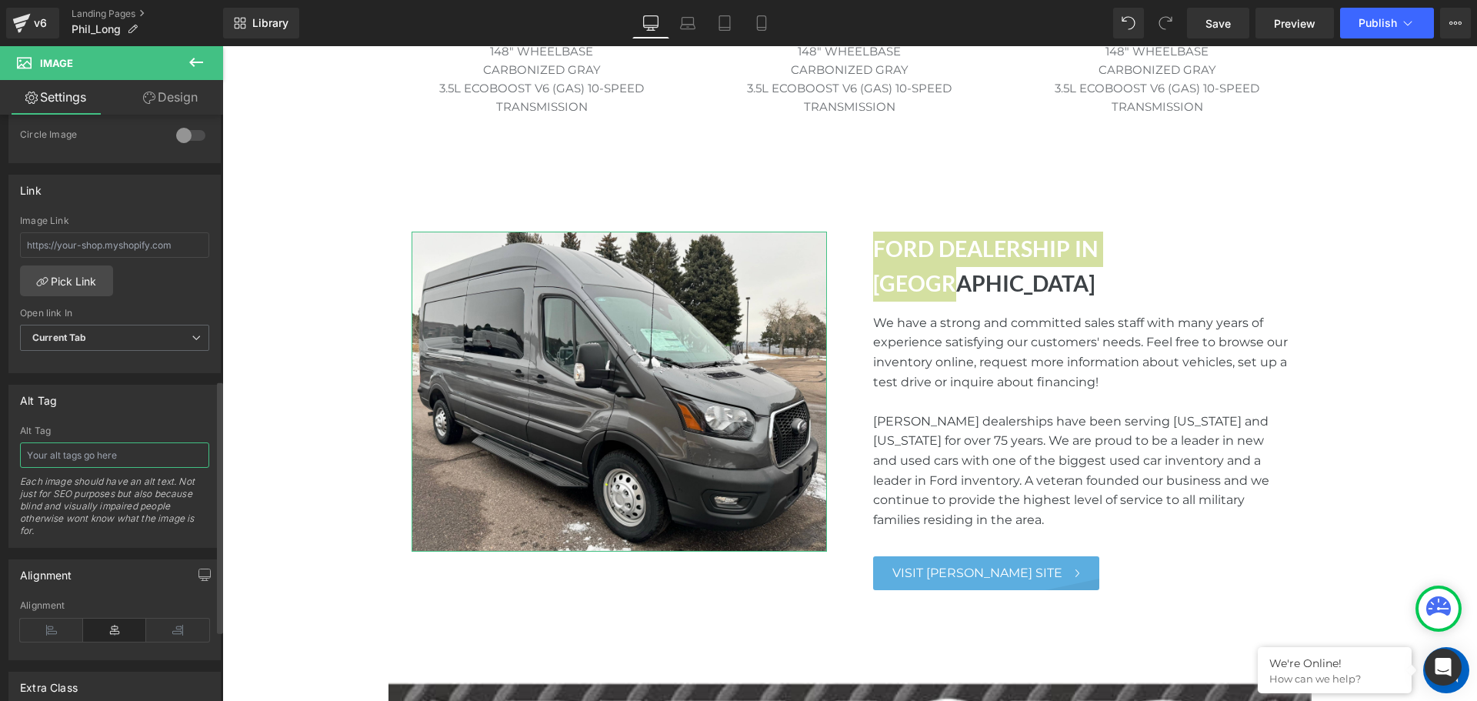
click at [97, 449] on input "text" at bounding box center [114, 454] width 189 height 25
paste input "Ford Dealership in [GEOGRAPHIC_DATA]"
type input "Ford Dealership in [GEOGRAPHIC_DATA]"
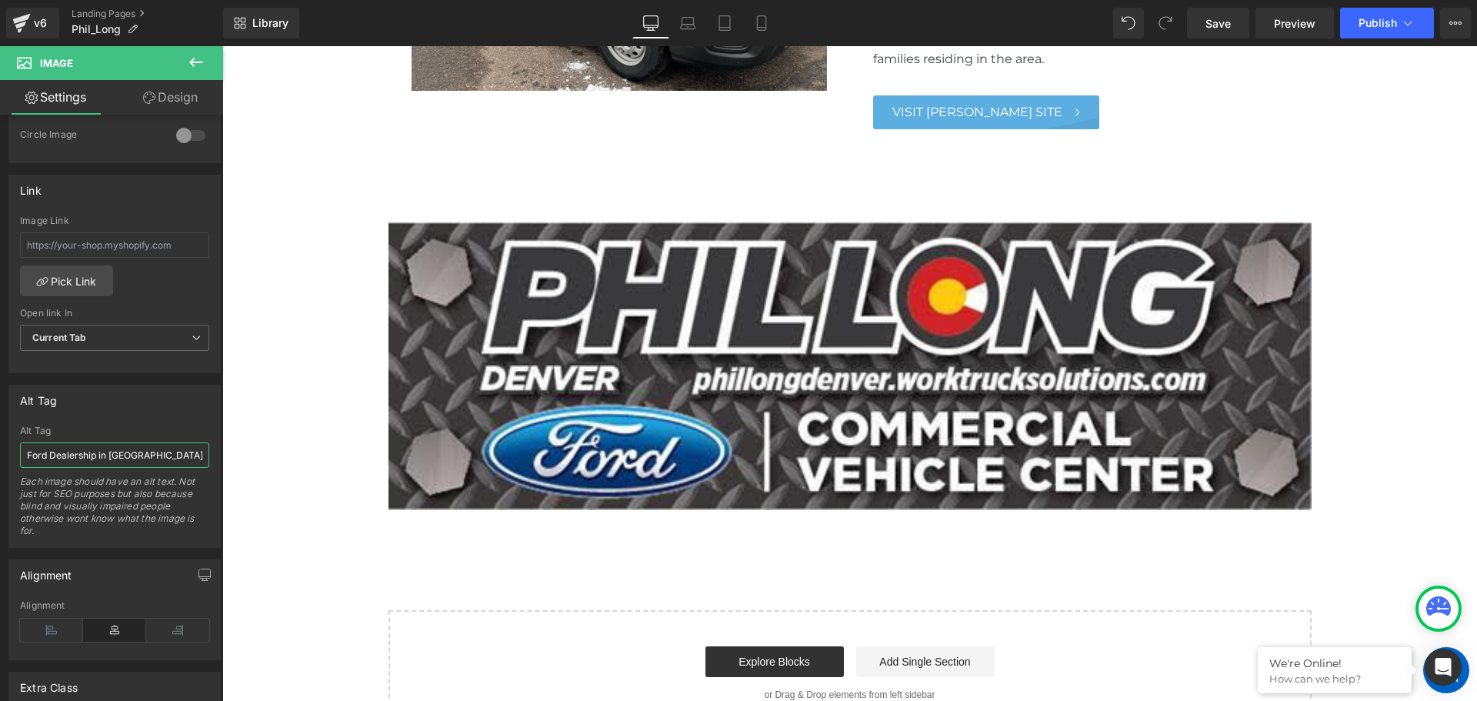
scroll to position [1231, 0]
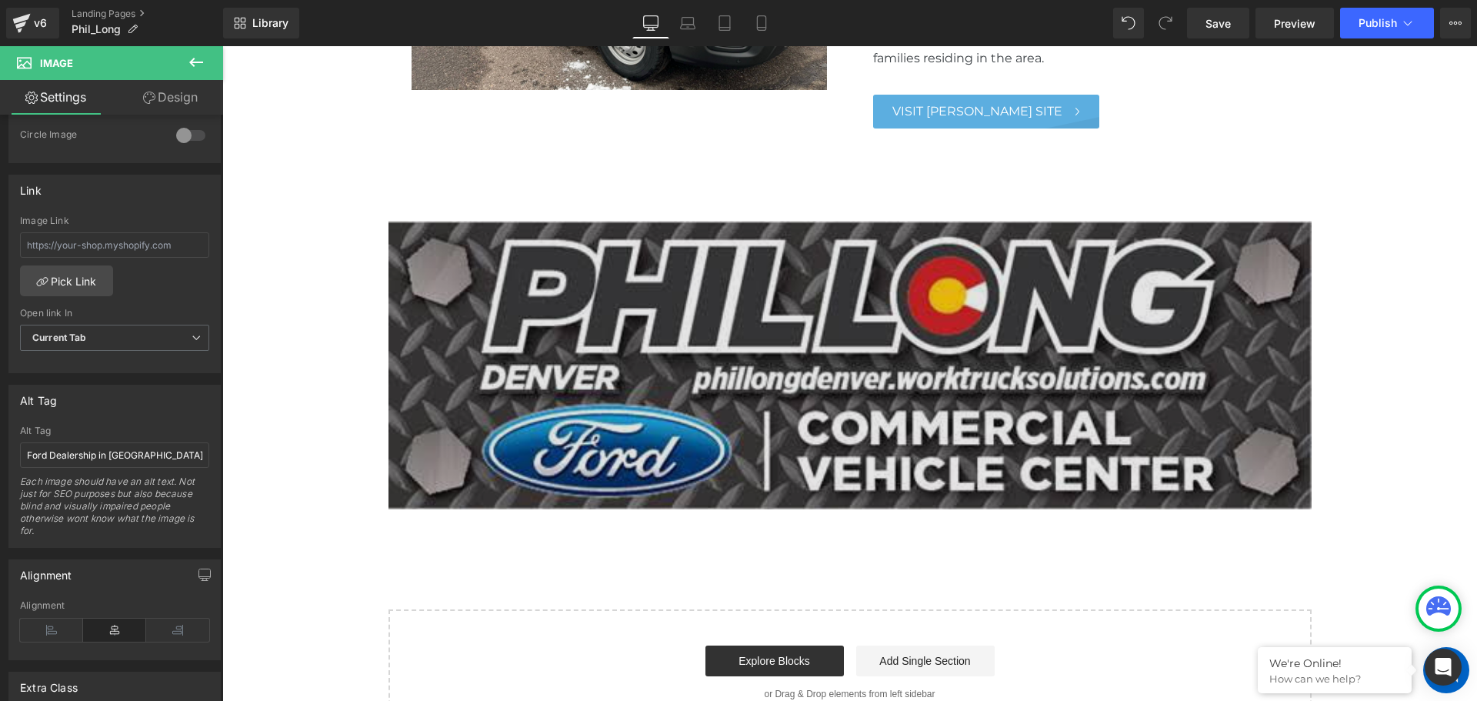
click at [805, 305] on img at bounding box center [850, 365] width 923 height 288
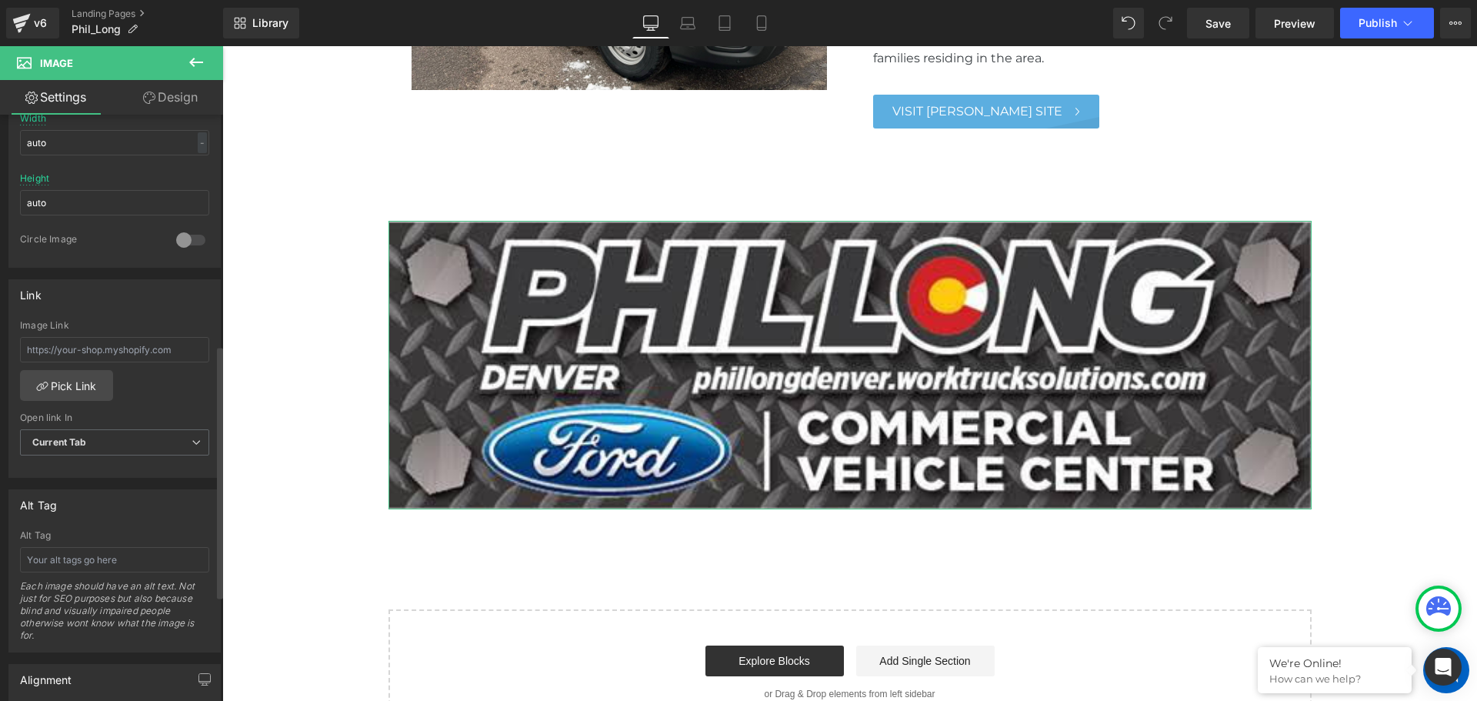
scroll to position [539, 0]
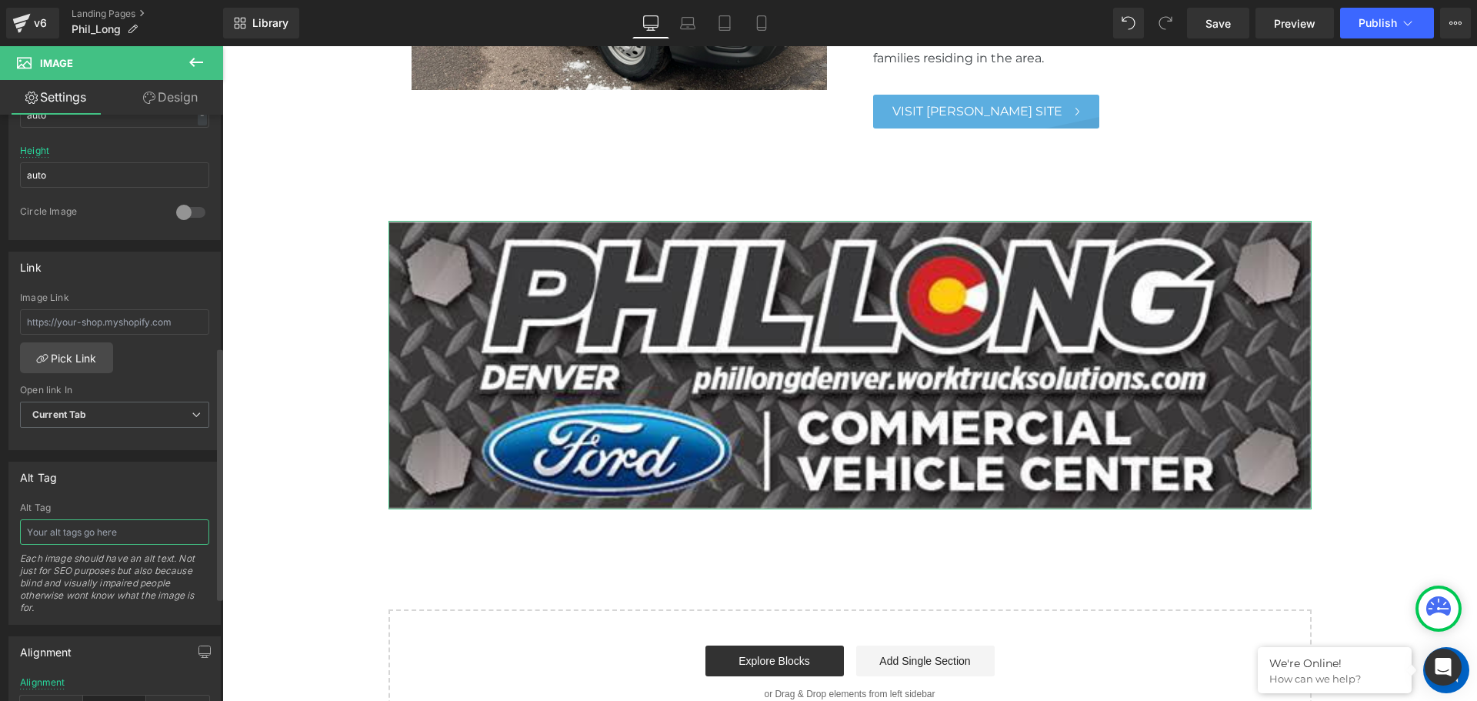
click at [70, 528] on input "text" at bounding box center [114, 531] width 189 height 25
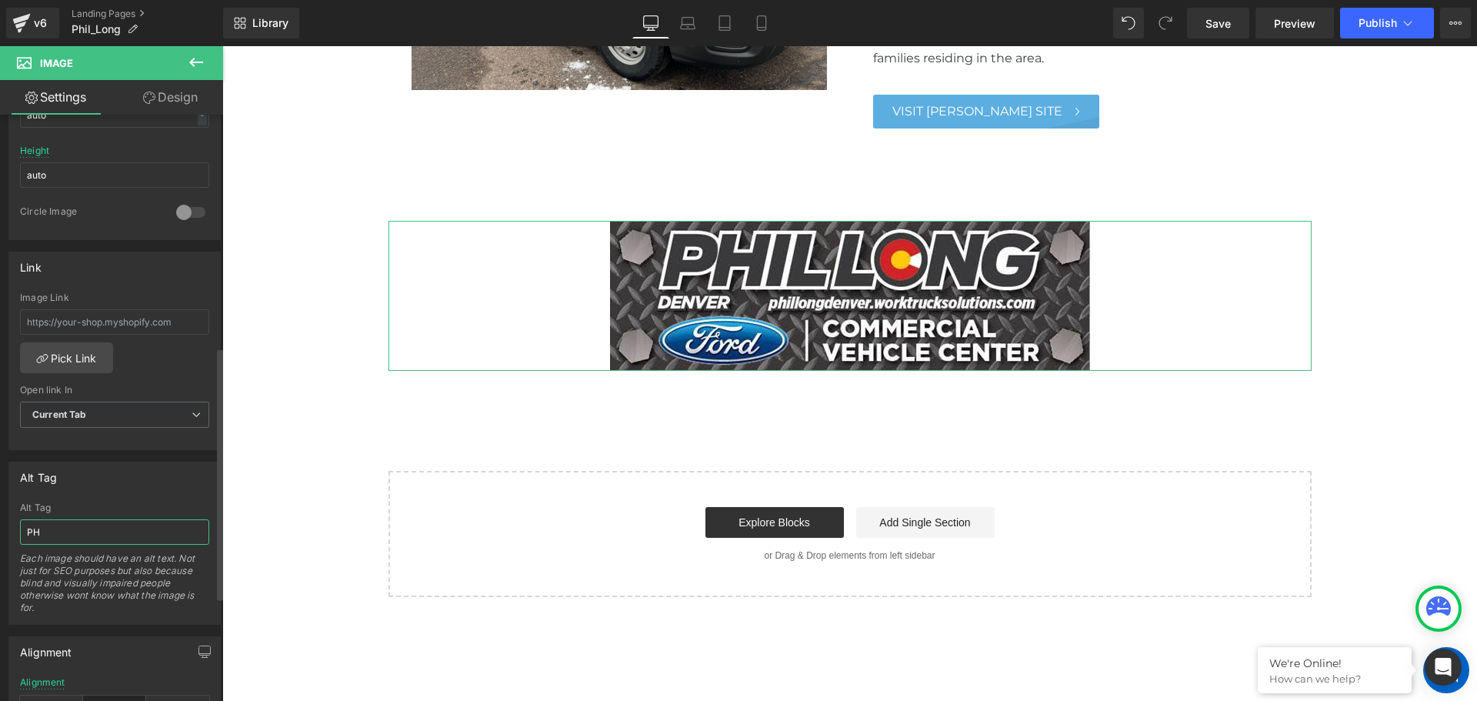
type input "P"
click at [1135, 20] on icon at bounding box center [1129, 23] width 14 height 14
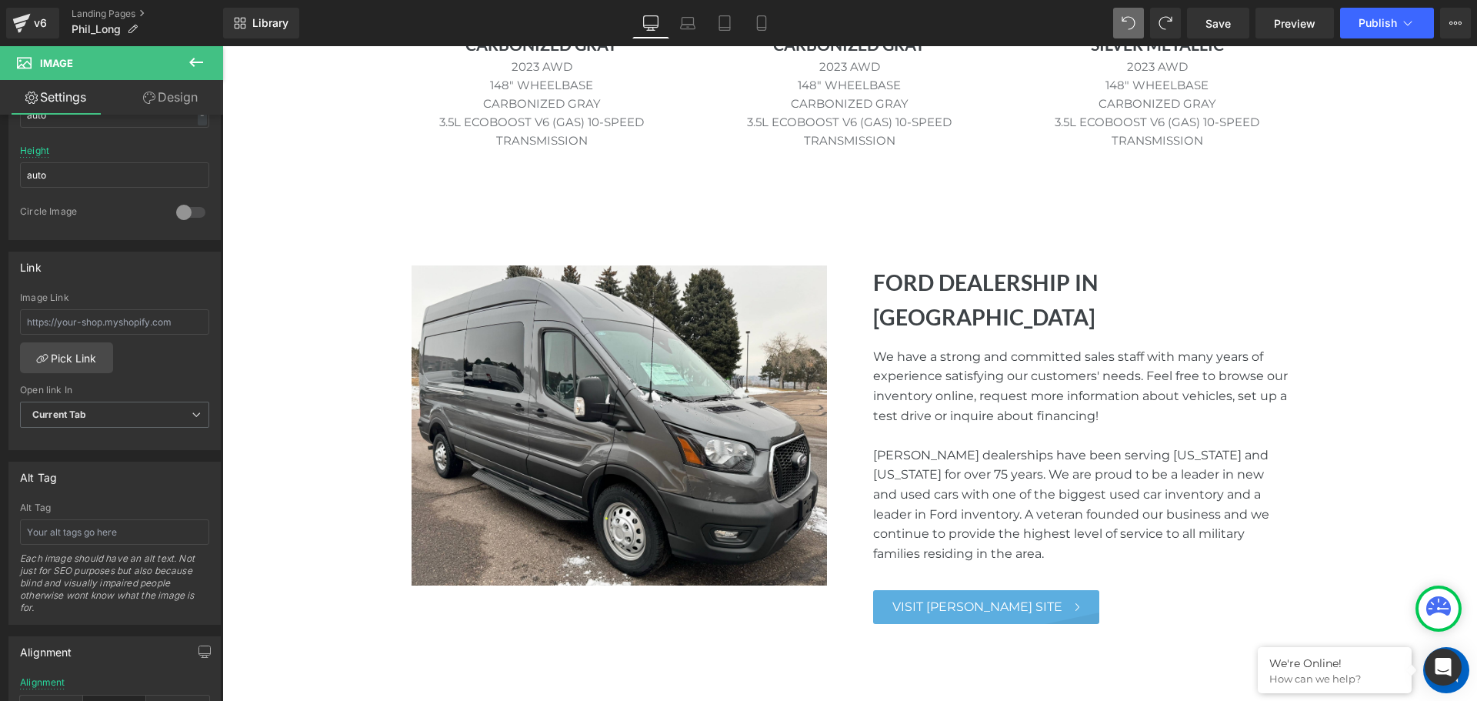
scroll to position [734, 0]
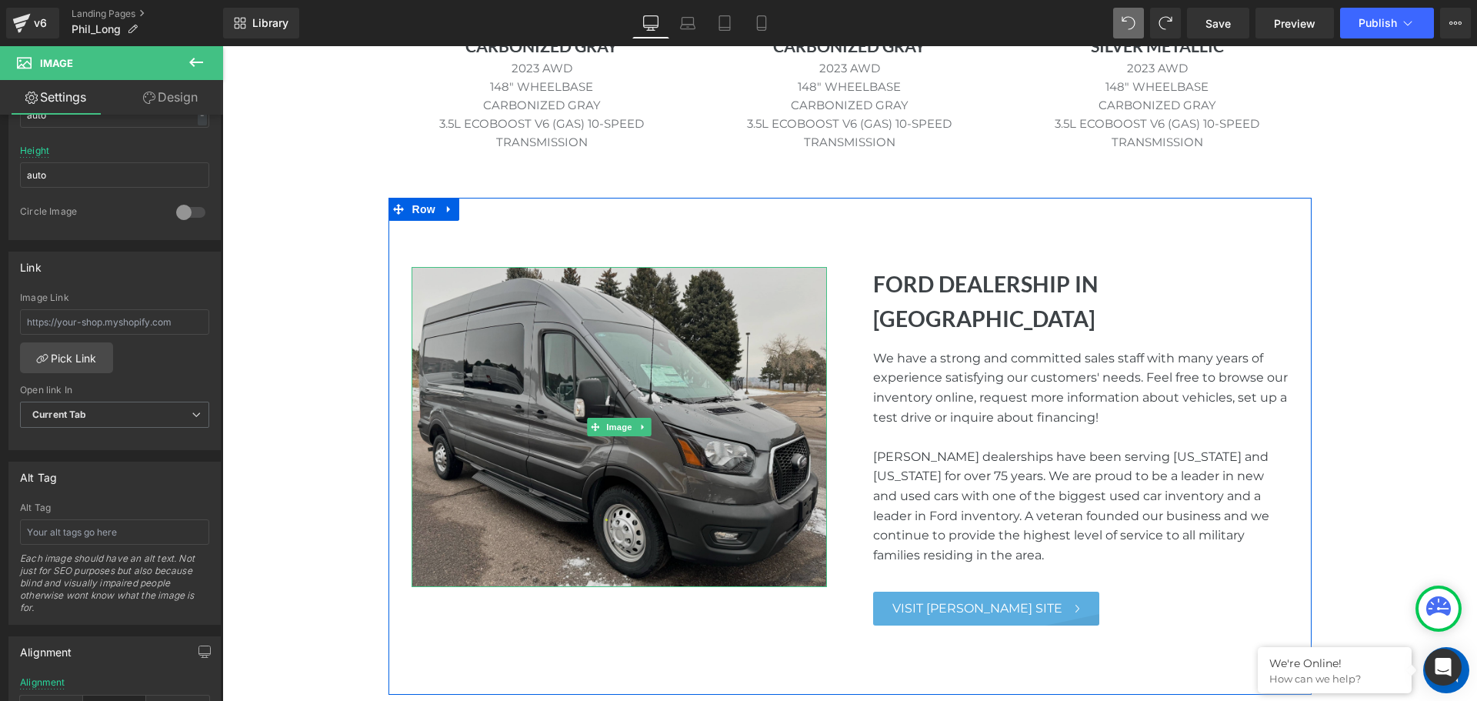
click at [670, 401] on img at bounding box center [619, 427] width 415 height 320
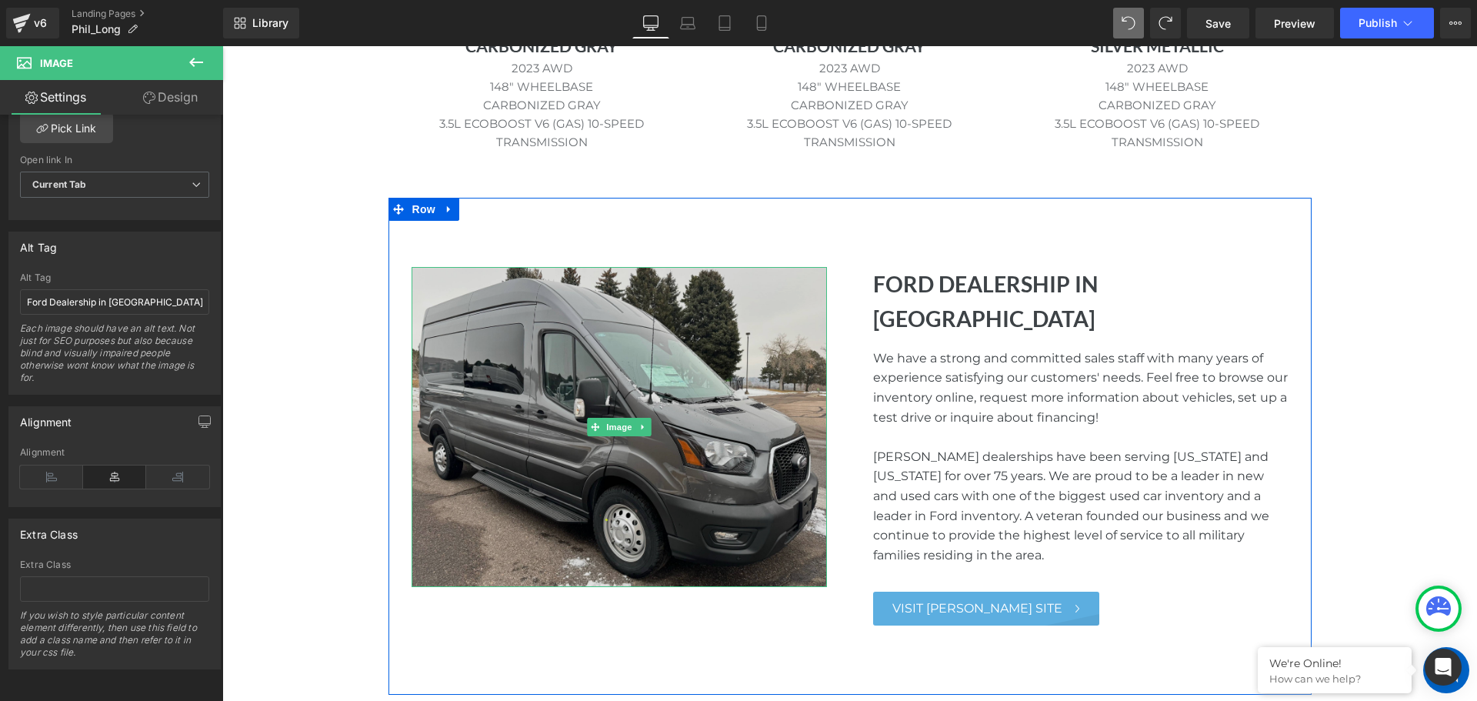
scroll to position [1042, 0]
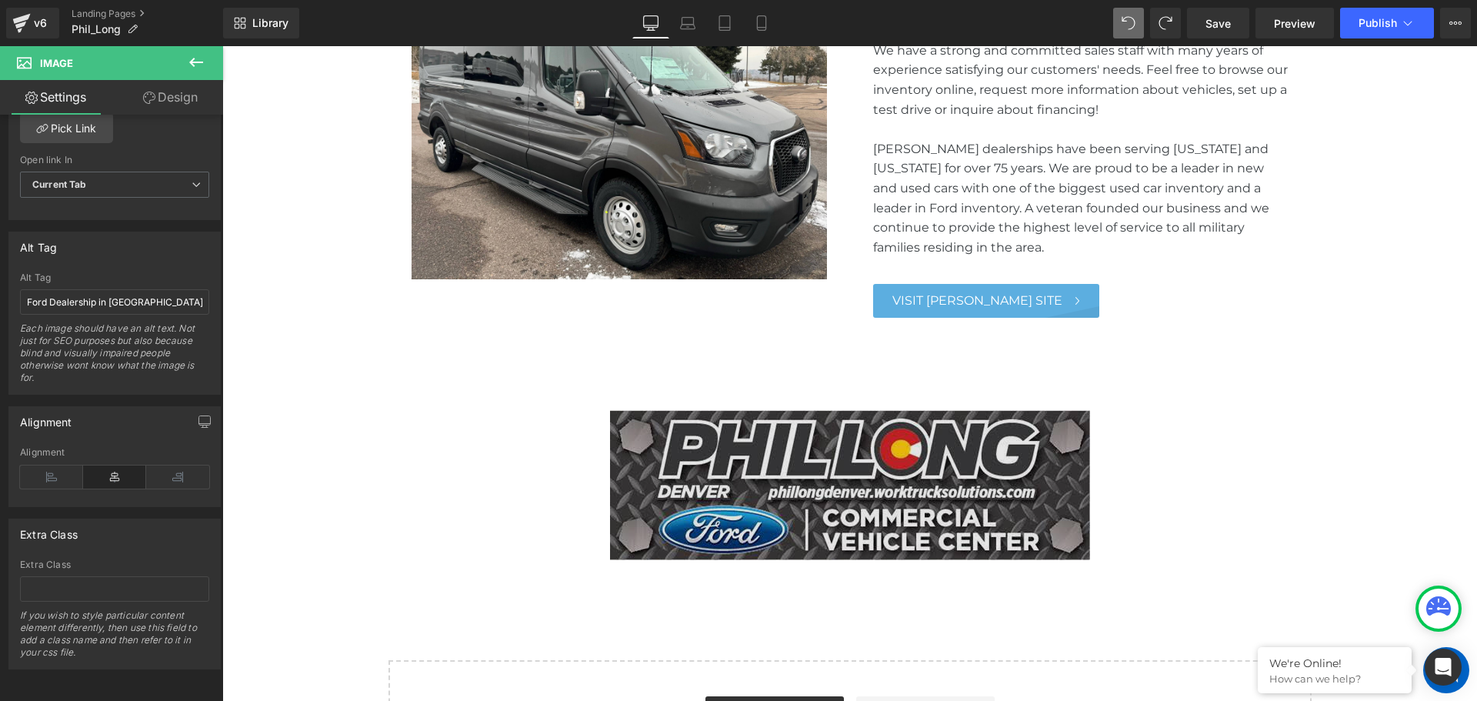
click at [729, 449] on img at bounding box center [850, 485] width 480 height 150
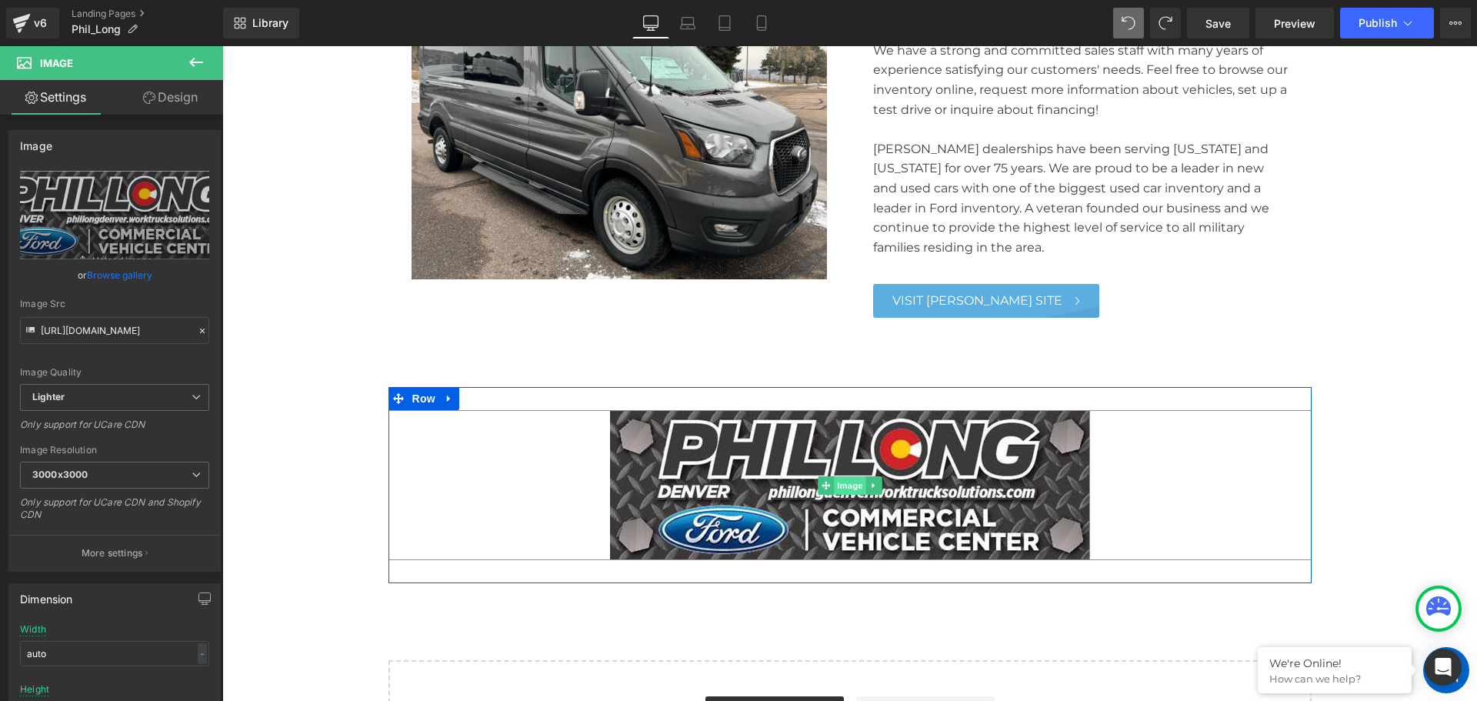
click at [845, 476] on span "Image" at bounding box center [850, 485] width 32 height 18
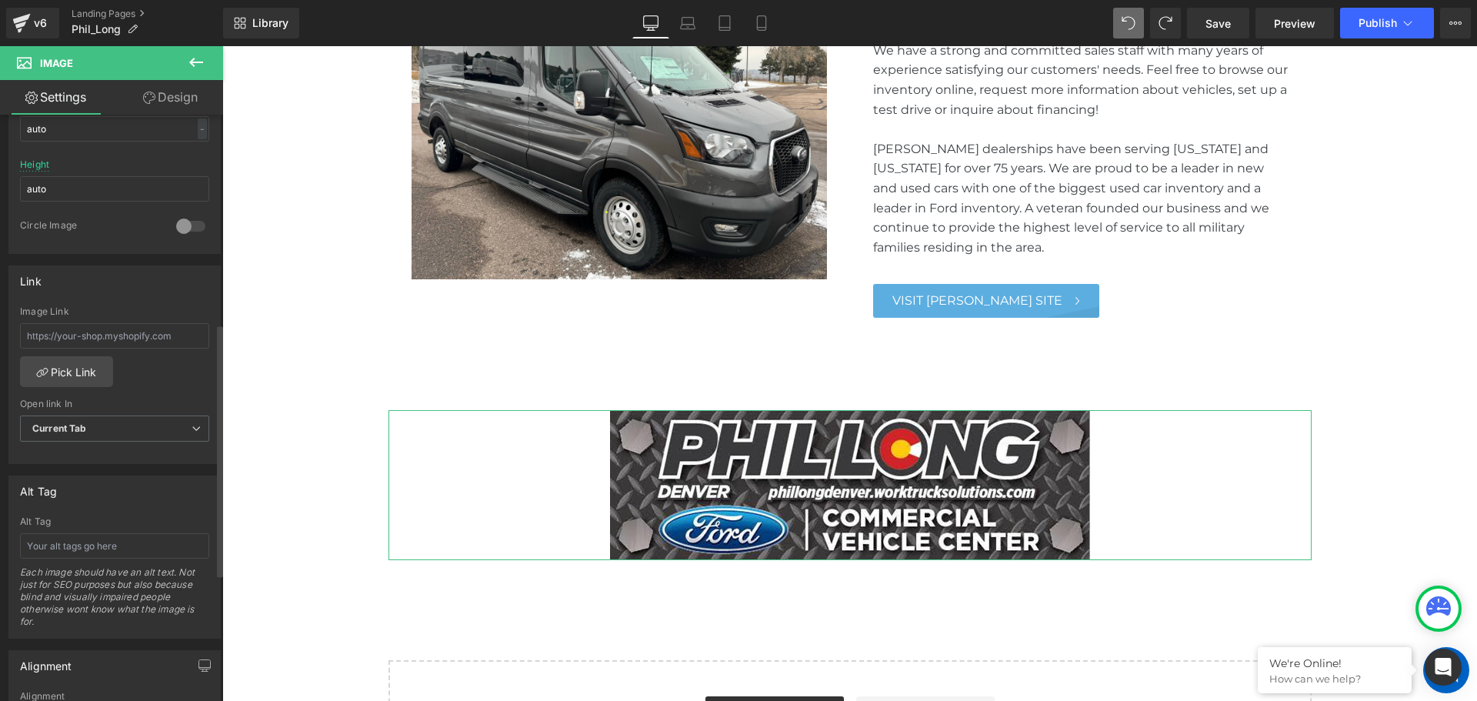
scroll to position [539, 0]
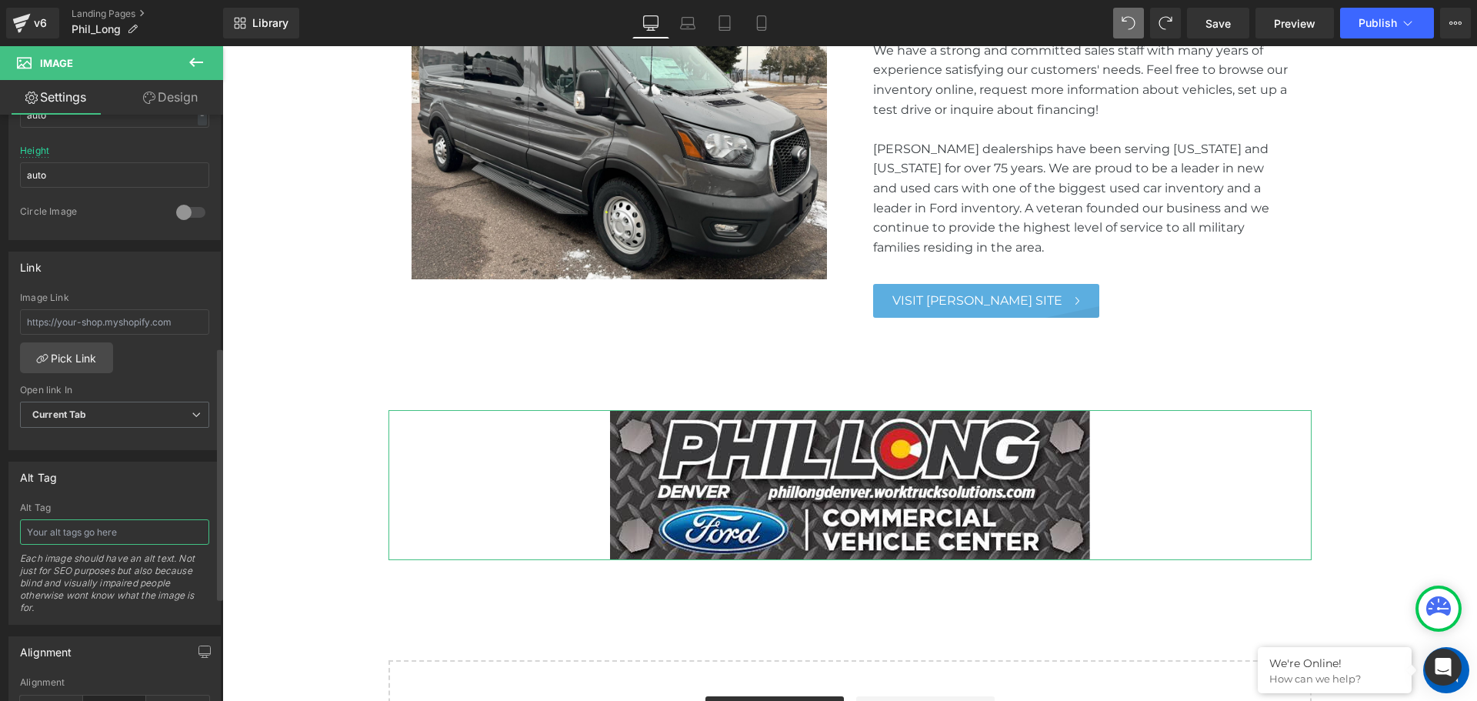
click at [98, 526] on input "text" at bounding box center [114, 531] width 189 height 25
type input "PHILLONG DENVER"
click at [1369, 25] on span "Publish" at bounding box center [1378, 23] width 38 height 12
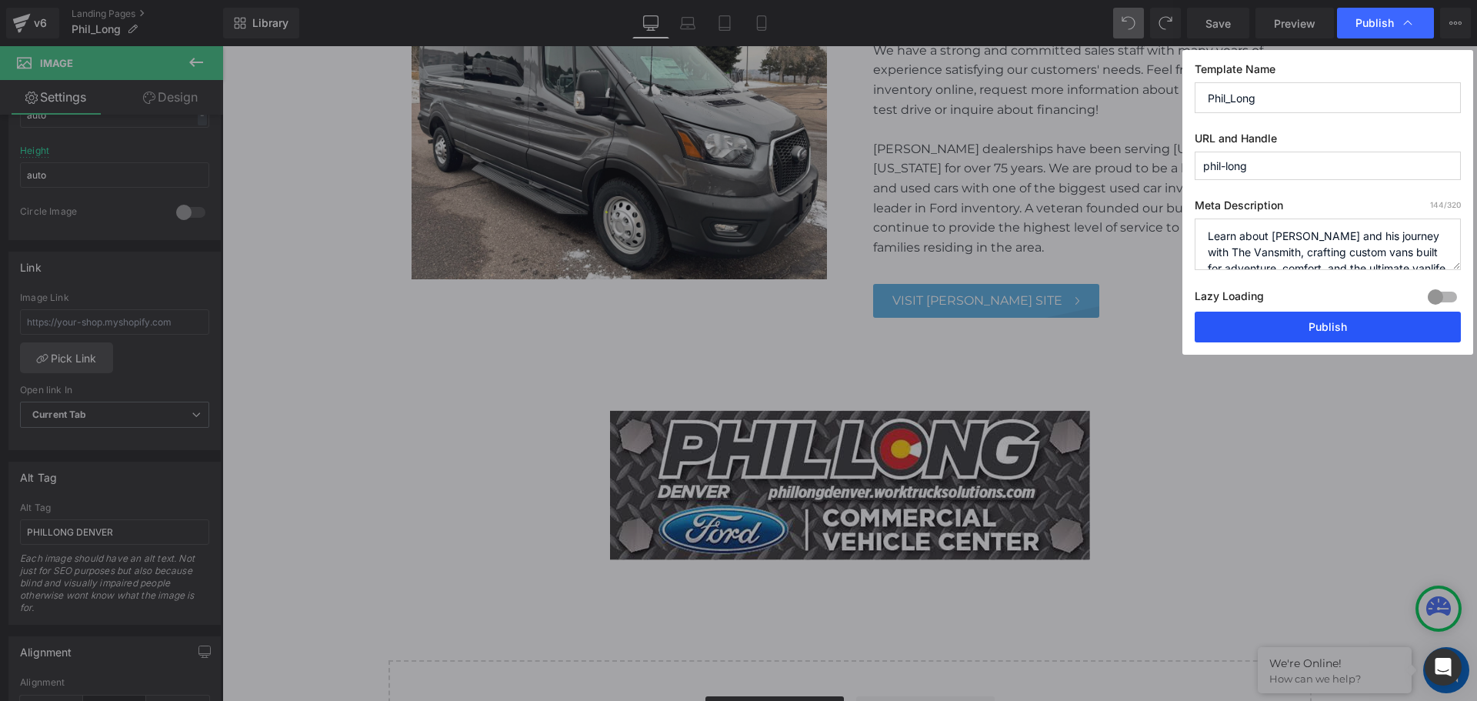
click at [1315, 339] on button "Publish" at bounding box center [1328, 327] width 266 height 31
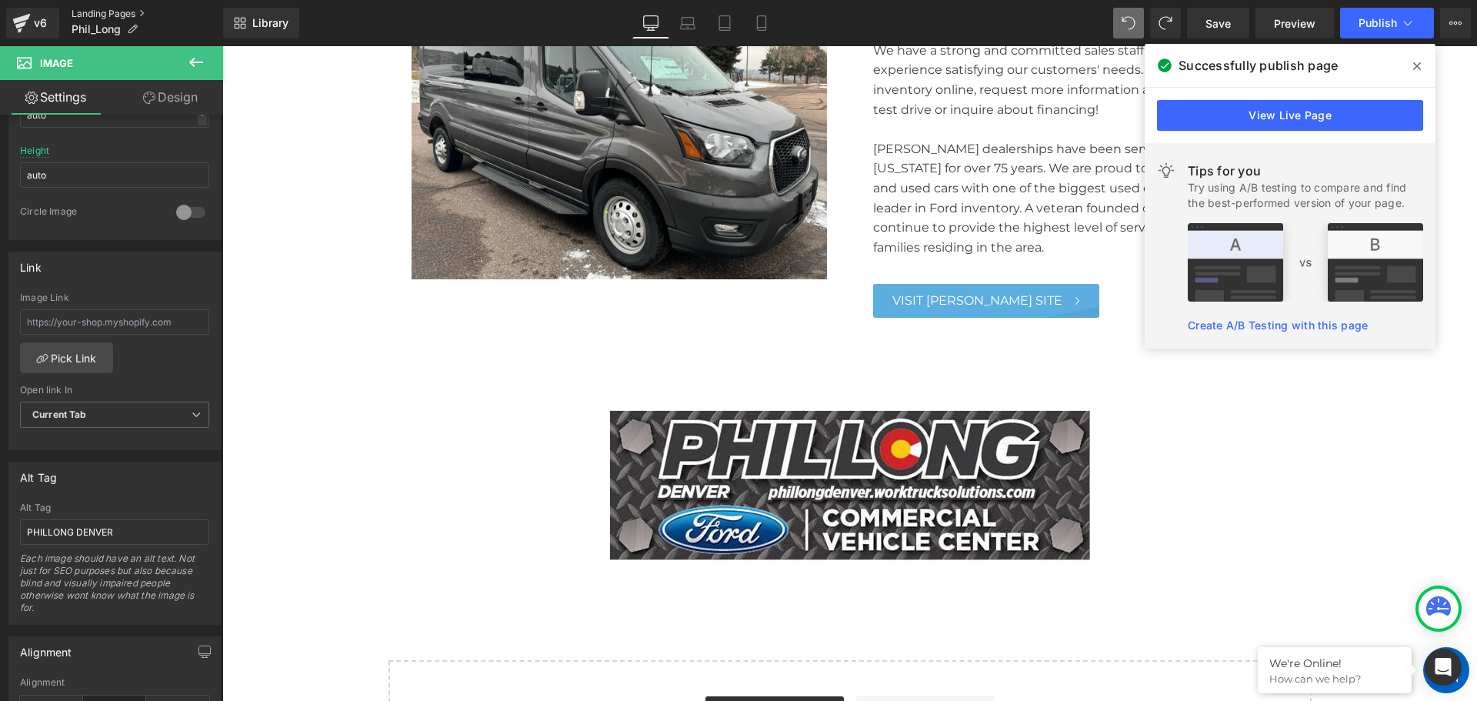
click at [88, 16] on link "Landing Pages" at bounding box center [148, 14] width 152 height 12
